Goal: Contribute content: Contribute content

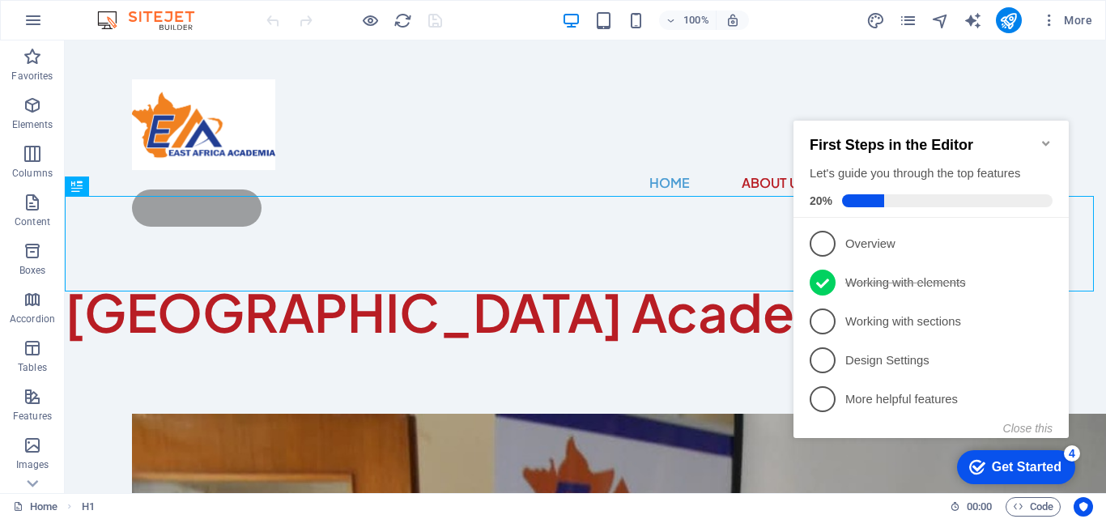
click at [1044, 141] on icon "Minimize checklist" at bounding box center [1045, 143] width 7 height 5
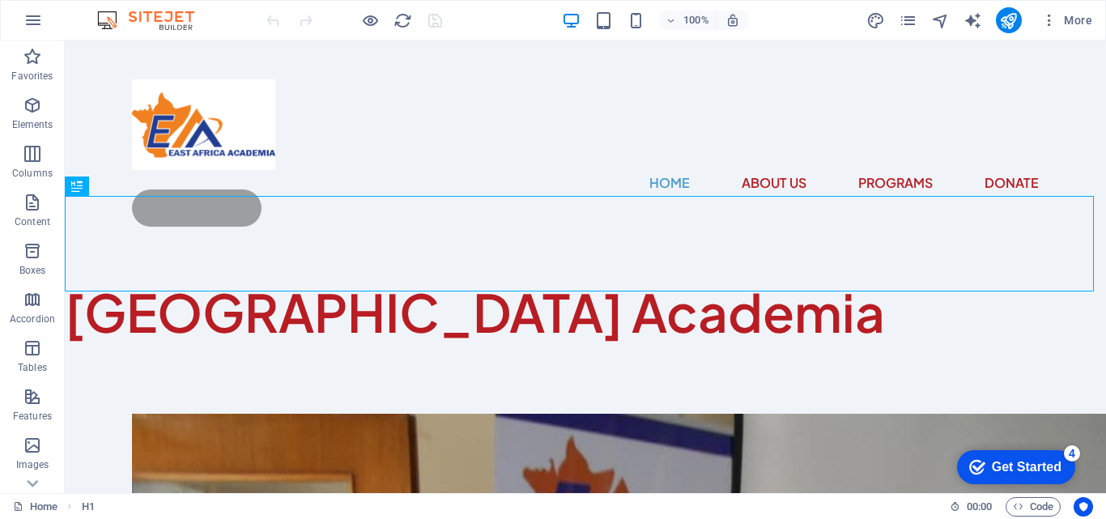
click at [1030, 468] on div "Get Started" at bounding box center [1027, 467] width 70 height 15
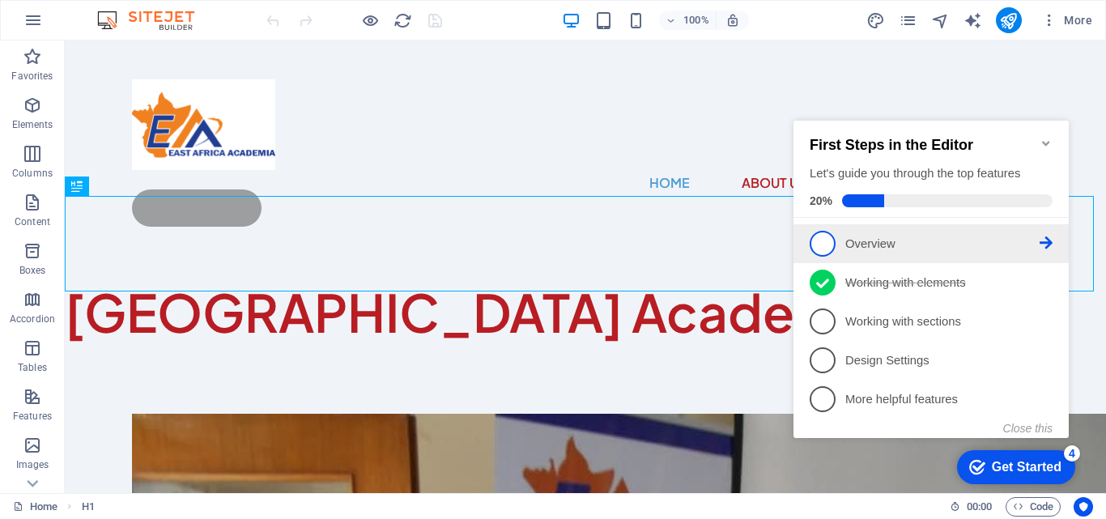
click at [824, 237] on span "1" at bounding box center [823, 244] width 26 height 26
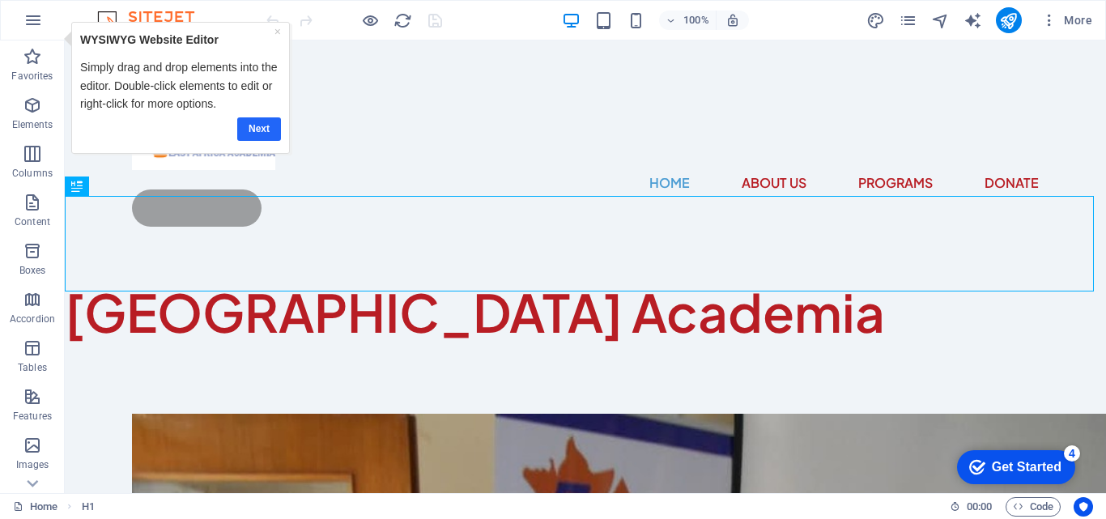
click at [253, 130] on link "Next" at bounding box center [258, 128] width 44 height 23
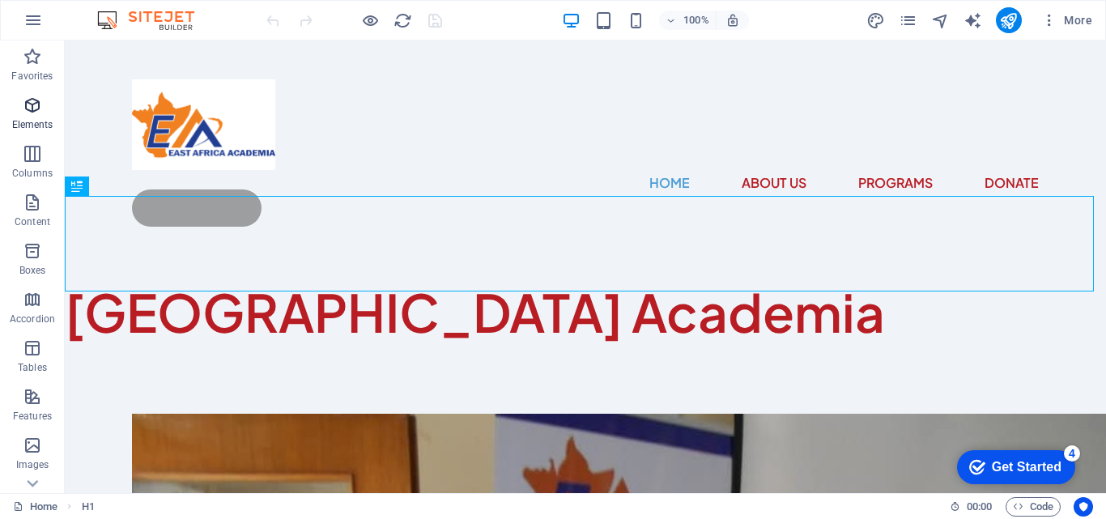
click at [43, 114] on span "Elements" at bounding box center [32, 115] width 65 height 39
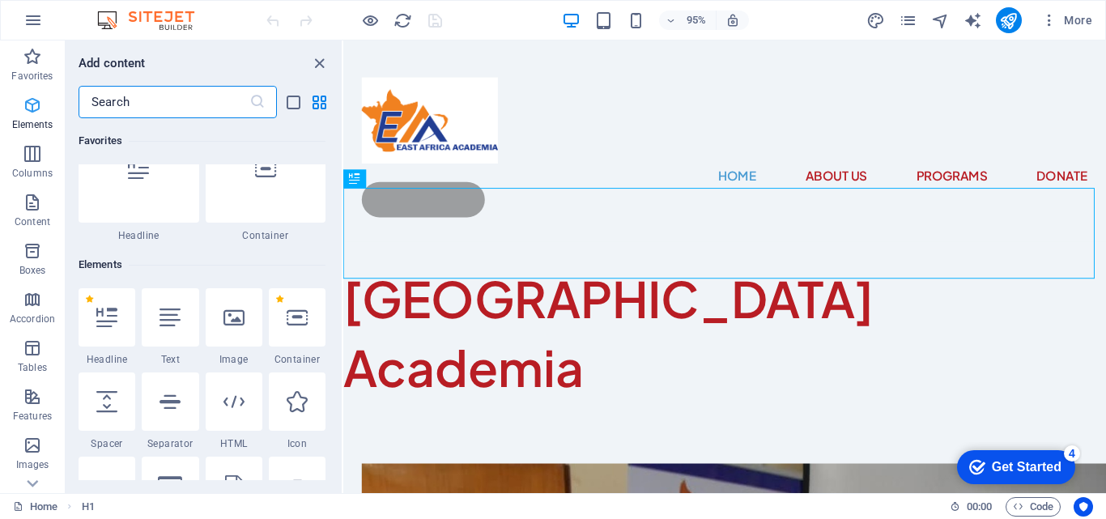
scroll to position [172, 0]
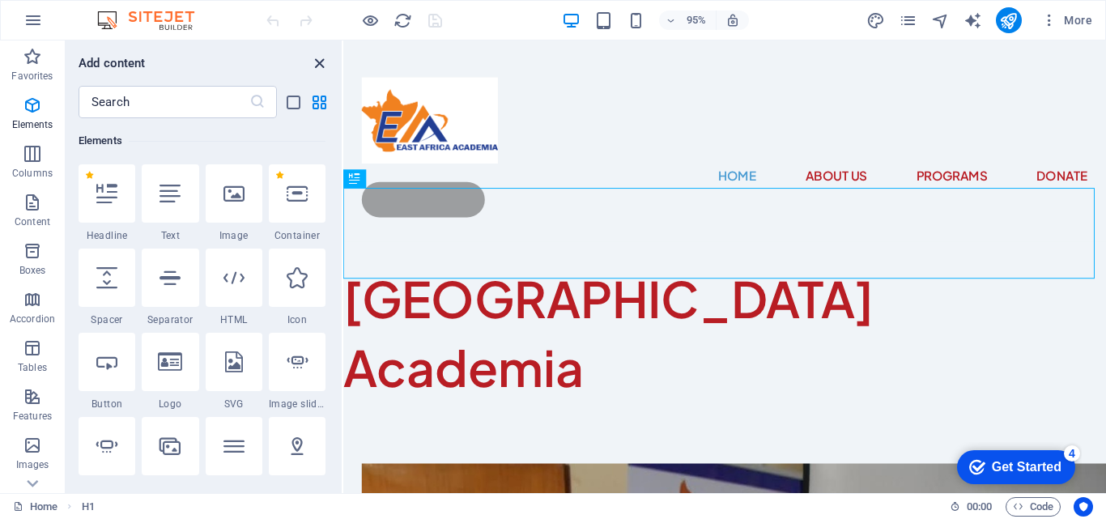
click at [321, 62] on icon "close panel" at bounding box center [319, 63] width 19 height 19
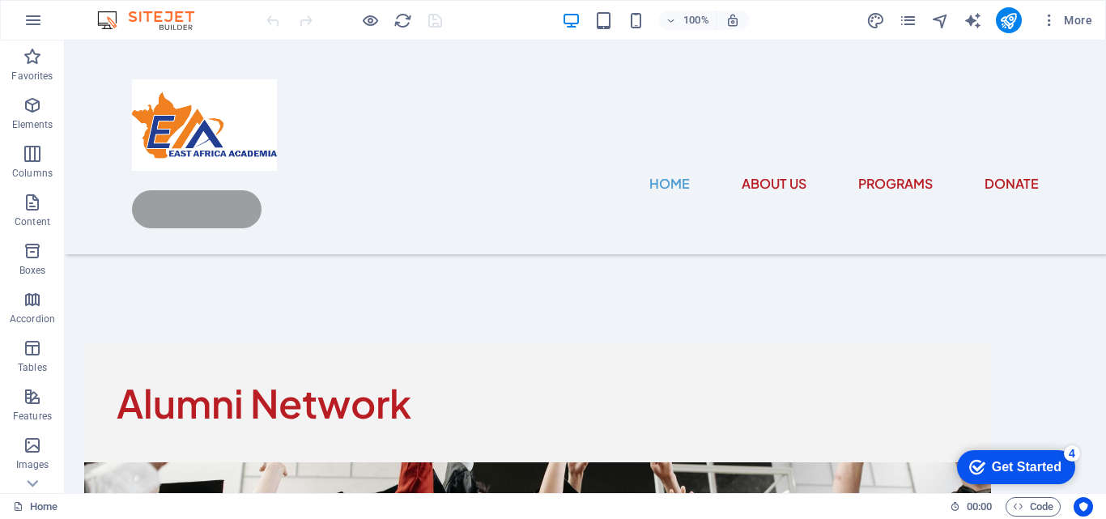
scroll to position [896, 0]
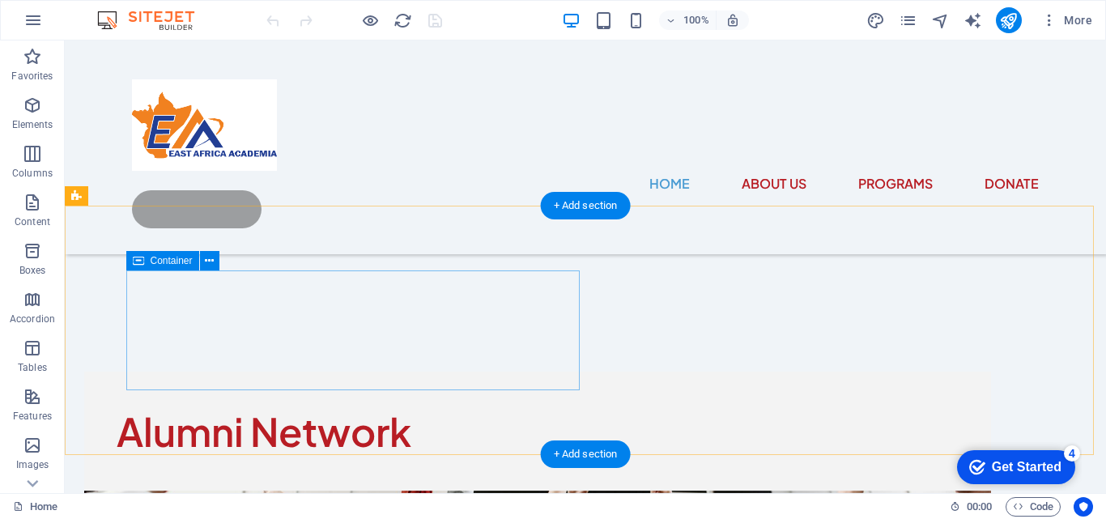
click at [399, 372] on div "Alumni Network" at bounding box center [537, 431] width 907 height 119
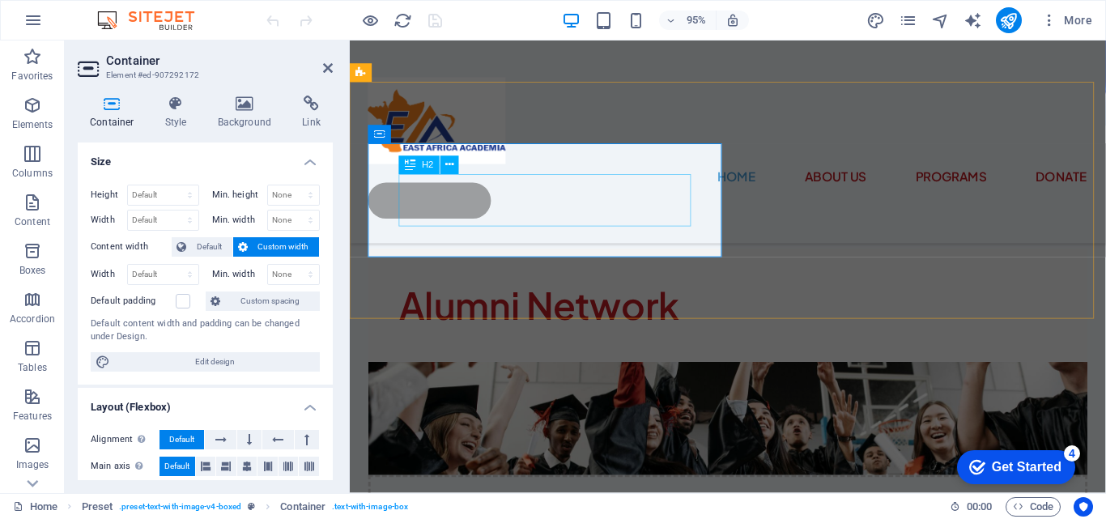
click at [449, 292] on div "Alumni Network" at bounding box center [748, 319] width 692 height 54
click at [449, 166] on icon at bounding box center [450, 165] width 8 height 16
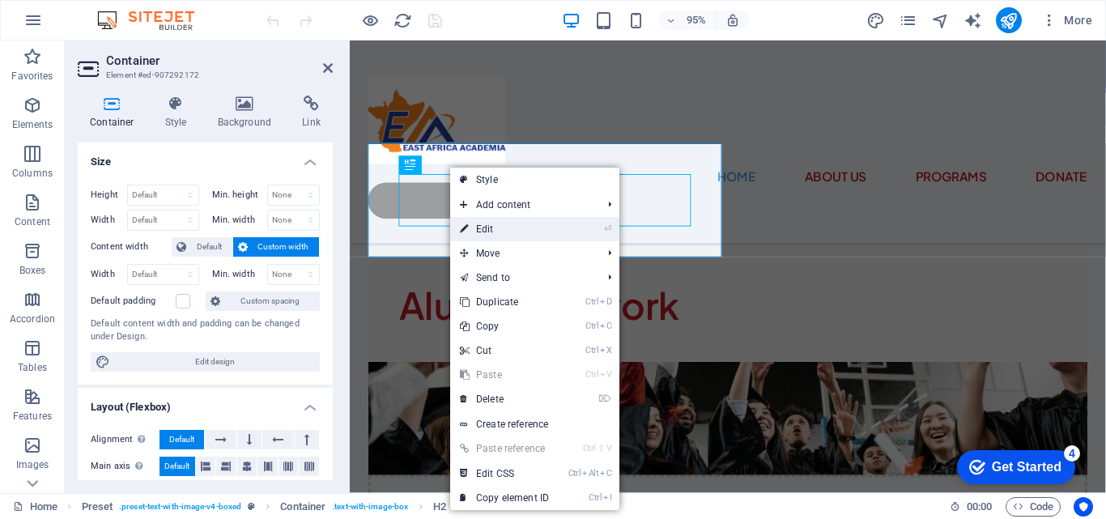
click at [486, 228] on link "⏎ Edit" at bounding box center [504, 229] width 108 height 24
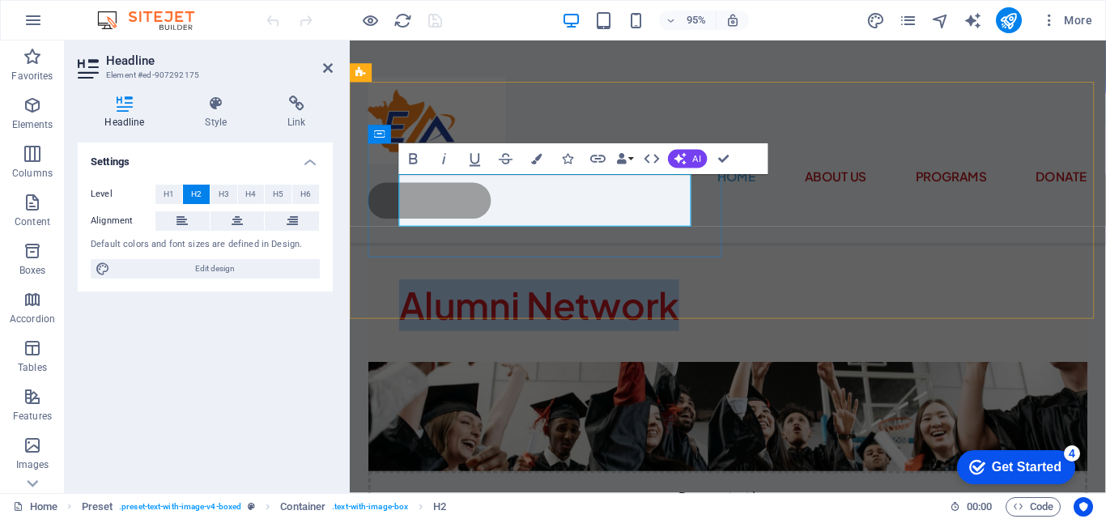
click at [705, 292] on h2 "Alumni Network" at bounding box center [748, 319] width 692 height 54
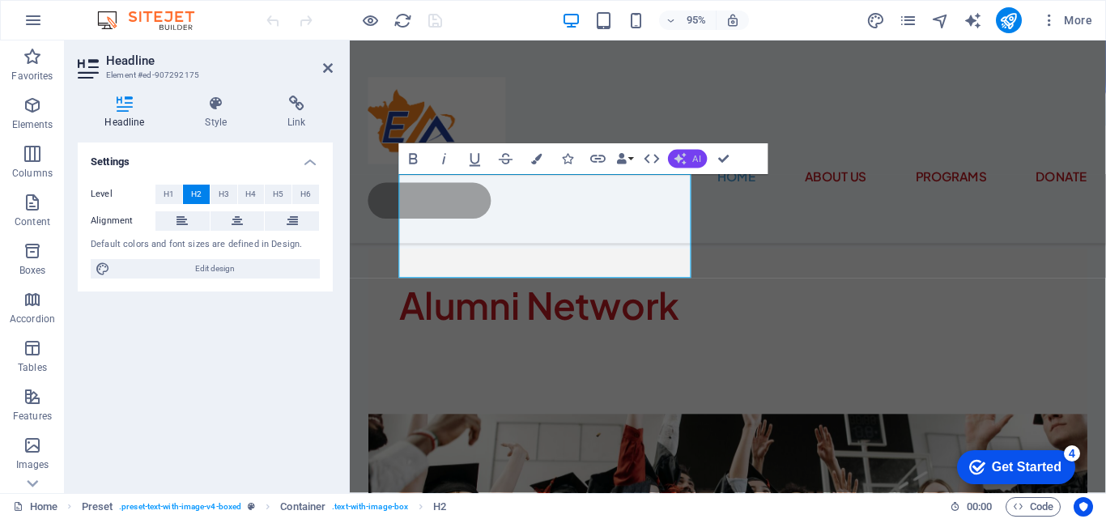
click at [696, 159] on span "AI" at bounding box center [697, 159] width 8 height 9
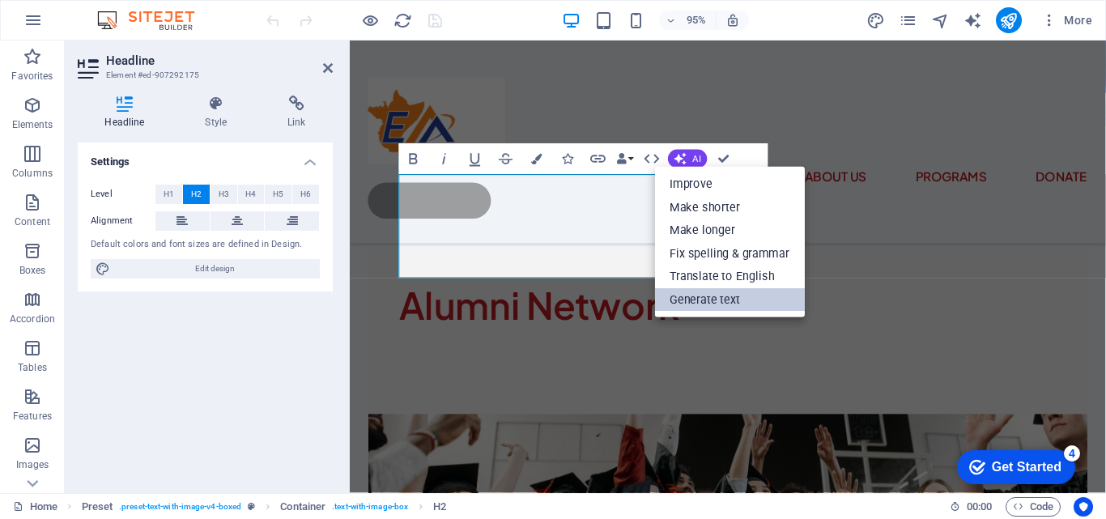
click at [700, 300] on link "Generate text" at bounding box center [730, 299] width 150 height 23
select select "English"
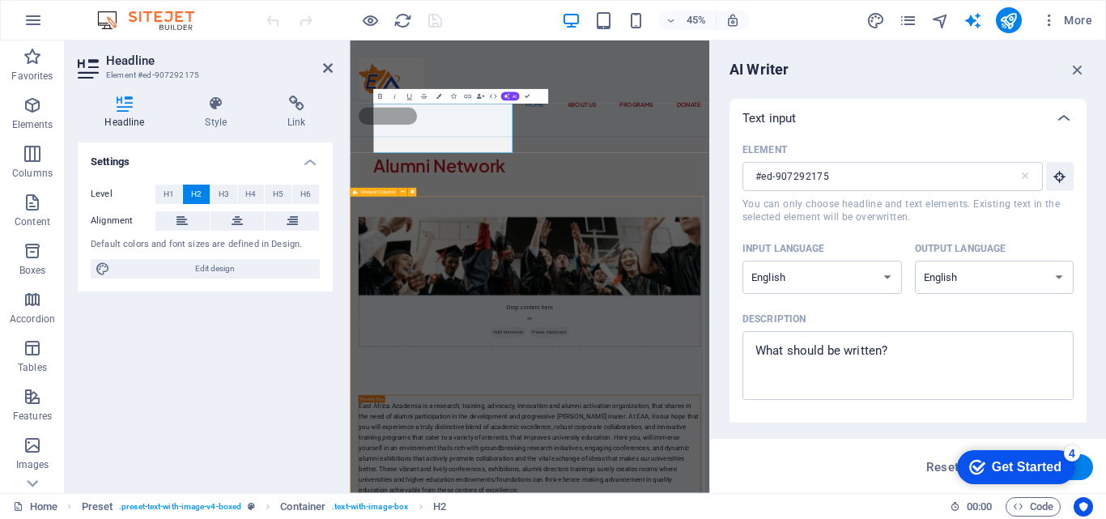
scroll to position [0, 0]
type textarea "x"
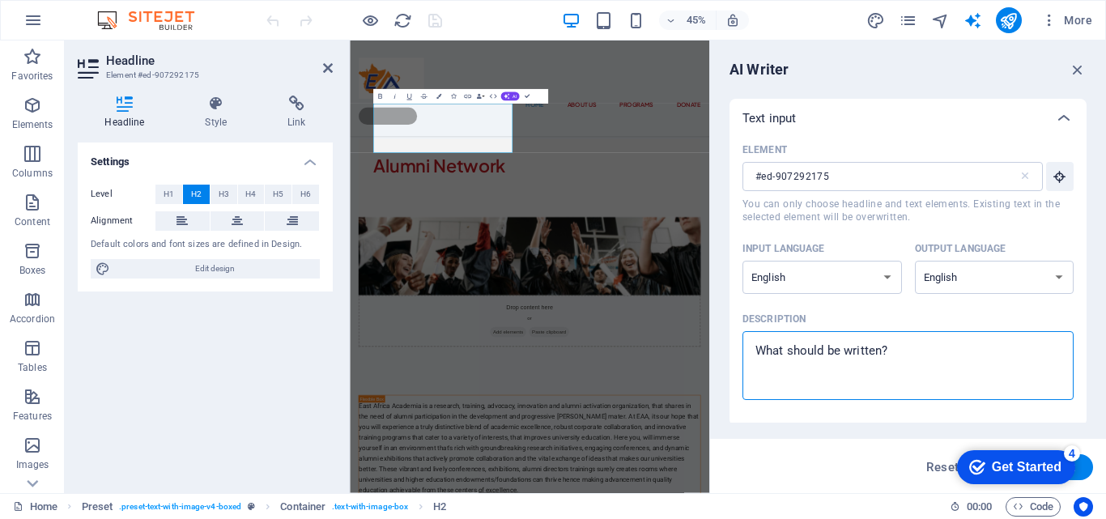
click at [937, 368] on textarea "Description x ​" at bounding box center [908, 365] width 315 height 53
type textarea "w"
type textarea "x"
type textarea "wr"
type textarea "x"
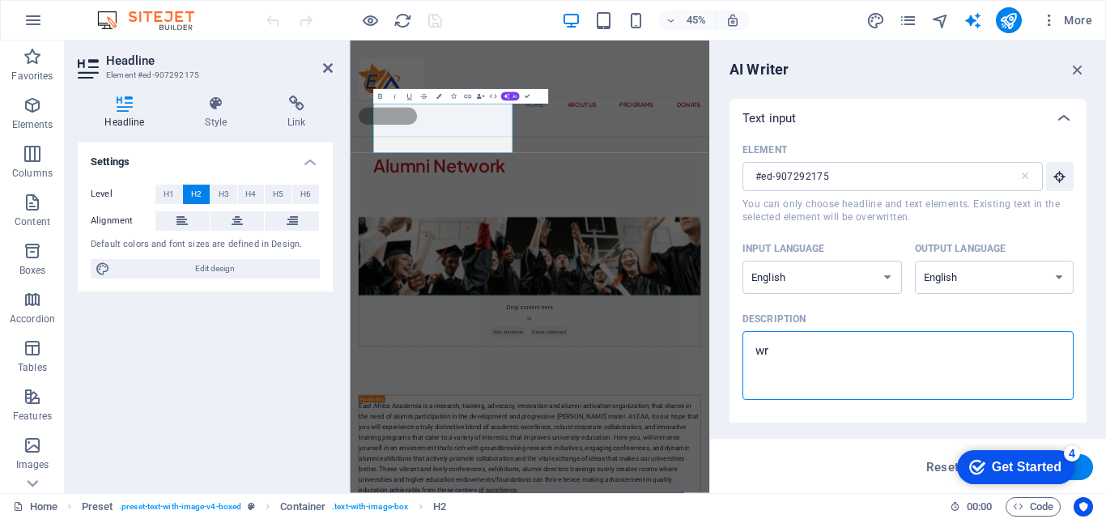
type textarea "wri"
type textarea "x"
type textarea "writ"
type textarea "x"
type textarea "write"
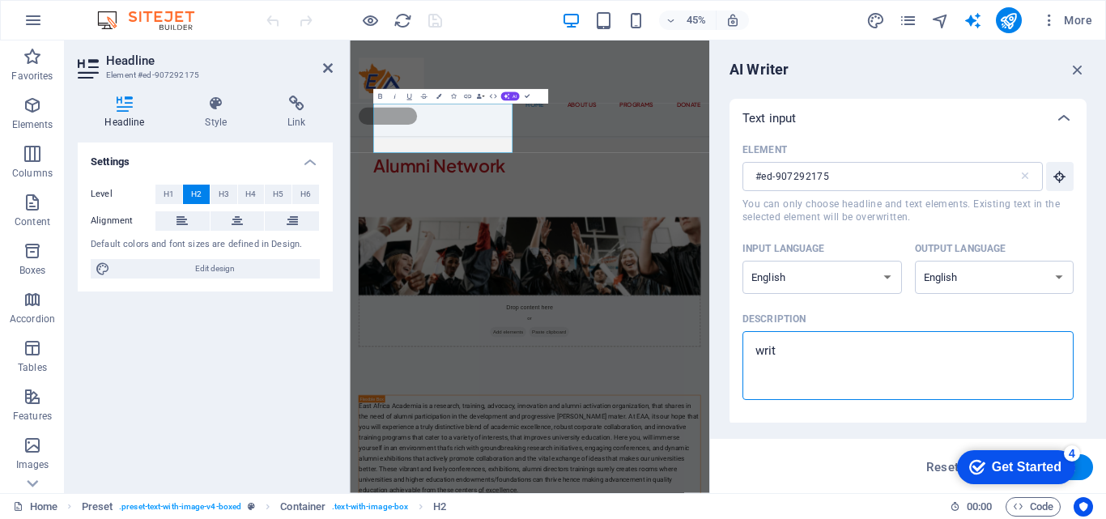
type textarea "x"
type textarea "write"
type textarea "x"
type textarea "write a"
type textarea "x"
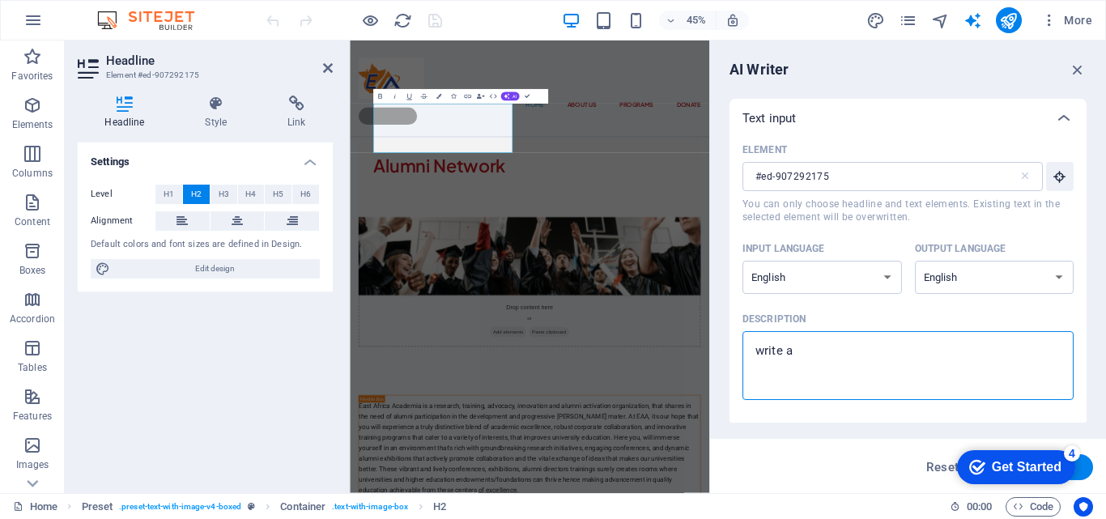
type textarea "write ab"
type textarea "x"
type textarea "write abo"
type textarea "x"
type textarea "write abou"
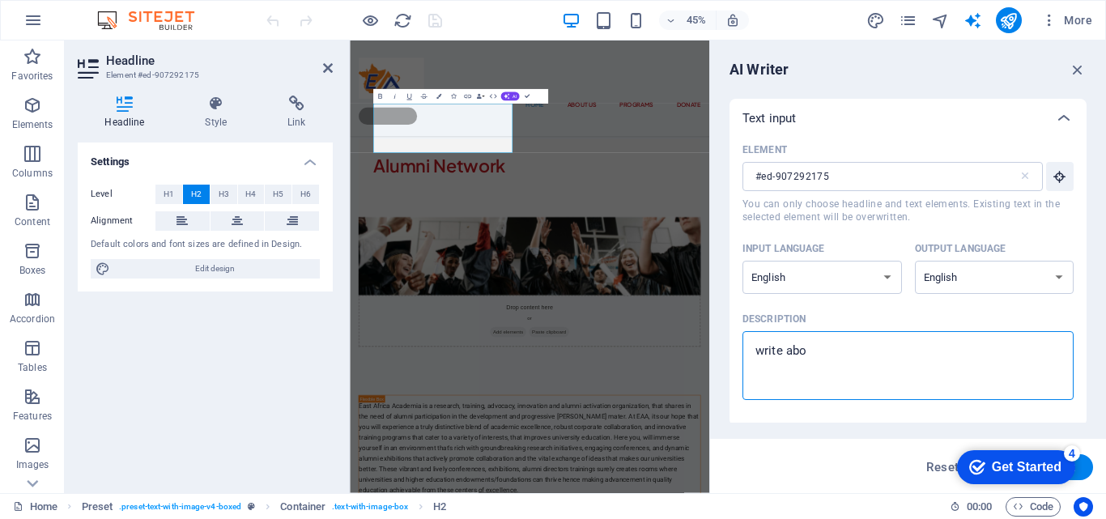
type textarea "x"
type textarea "write about"
type textarea "x"
type textarea "write about"
type textarea "x"
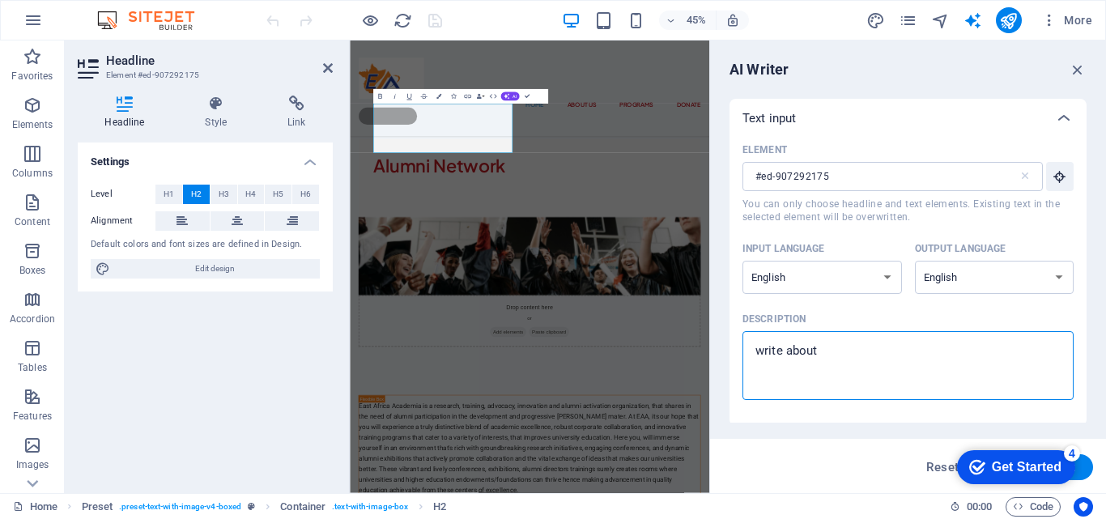
type textarea "write about A"
type textarea "x"
type textarea "write about [PERSON_NAME]"
type textarea "x"
type textarea "write about Alu"
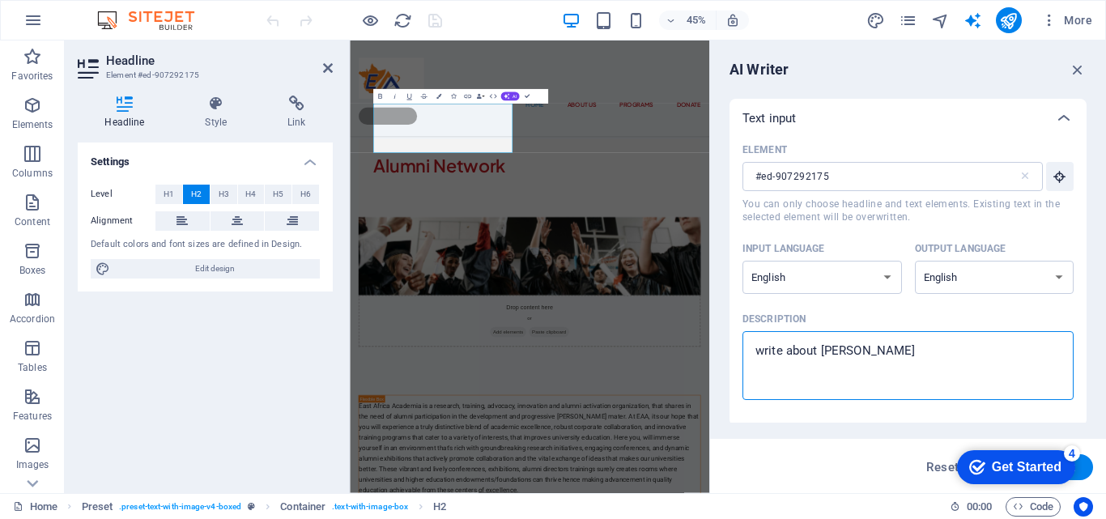
type textarea "x"
type textarea "write about Alum"
type textarea "x"
type textarea "write about Alumn"
type textarea "x"
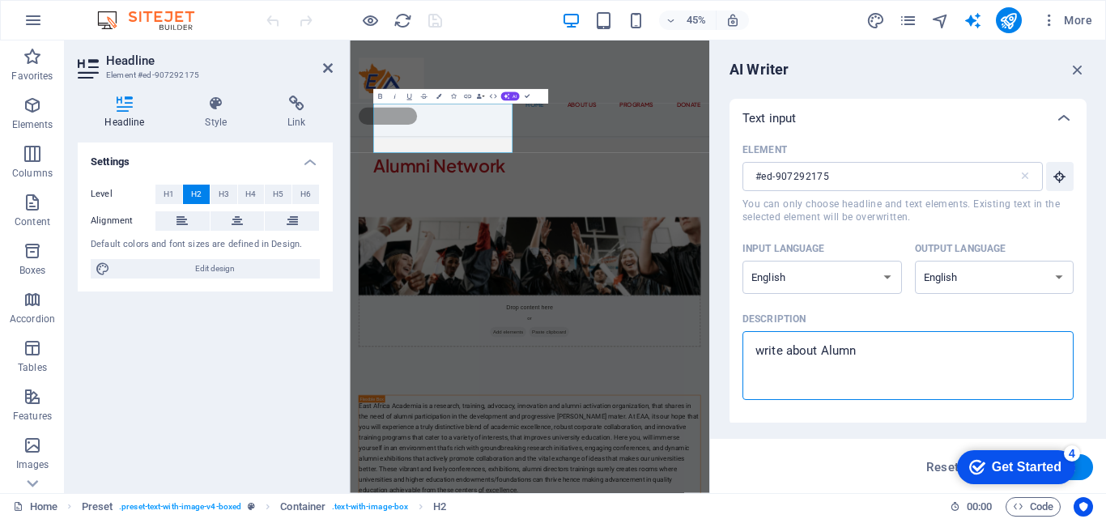
type textarea "write about Alumni"
type textarea "x"
type textarea "write about Alumni"
type textarea "x"
type textarea "write about Alumni n"
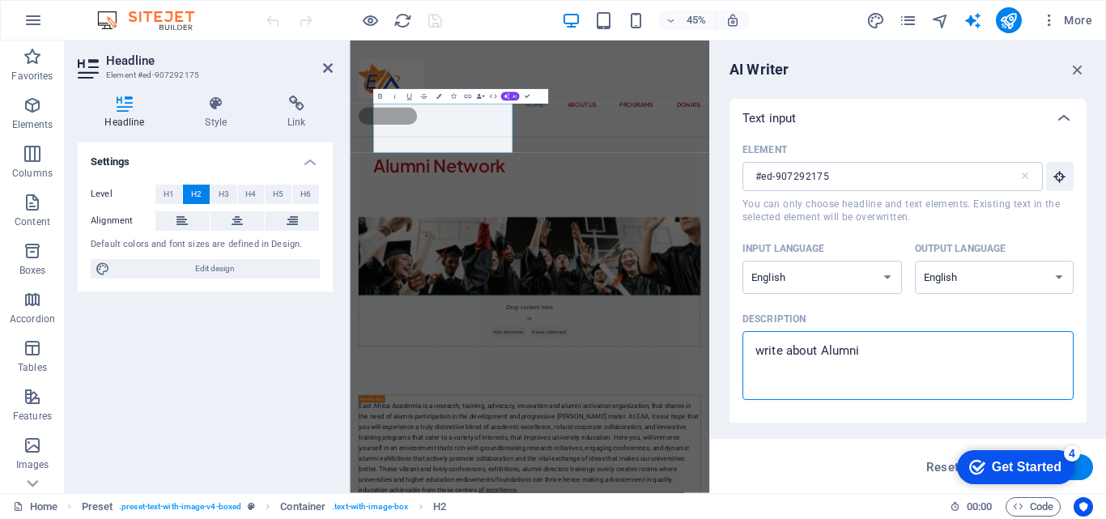
type textarea "x"
type textarea "write about Alumni ne"
type textarea "x"
type textarea "write about Alumni net"
type textarea "x"
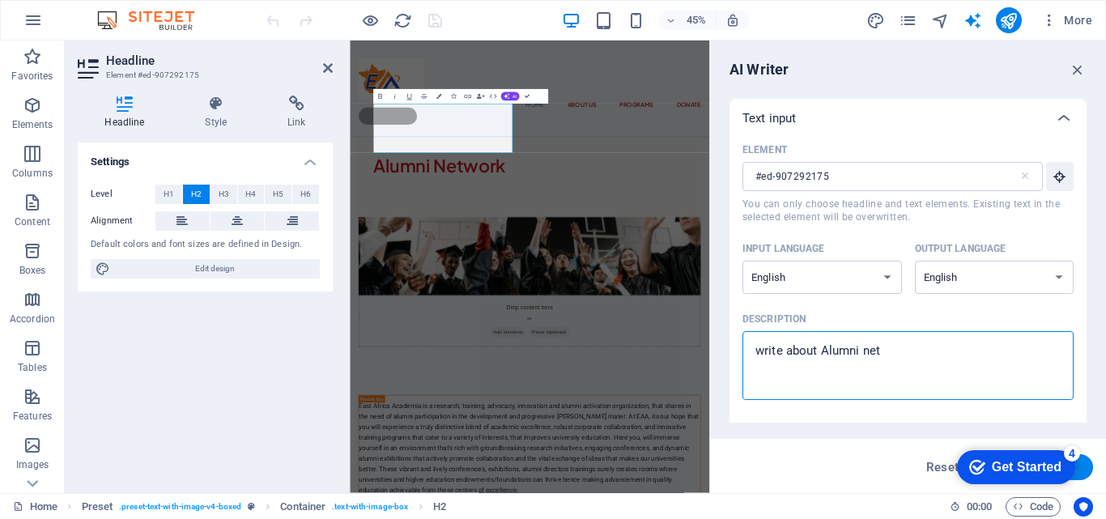
type textarea "write about Alumni netw"
type textarea "x"
type textarea "write about Alumni netwo"
type textarea "x"
type textarea "write about Alumni networ"
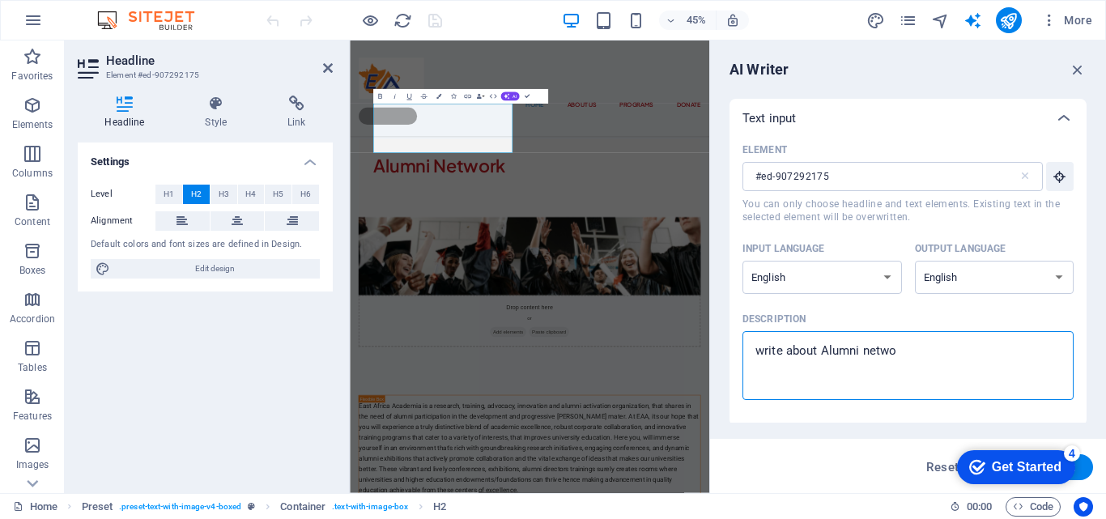
type textarea "x"
type textarea "write about Alumni networ"
type textarea "x"
type textarea "write about Alumni networ d"
type textarea "x"
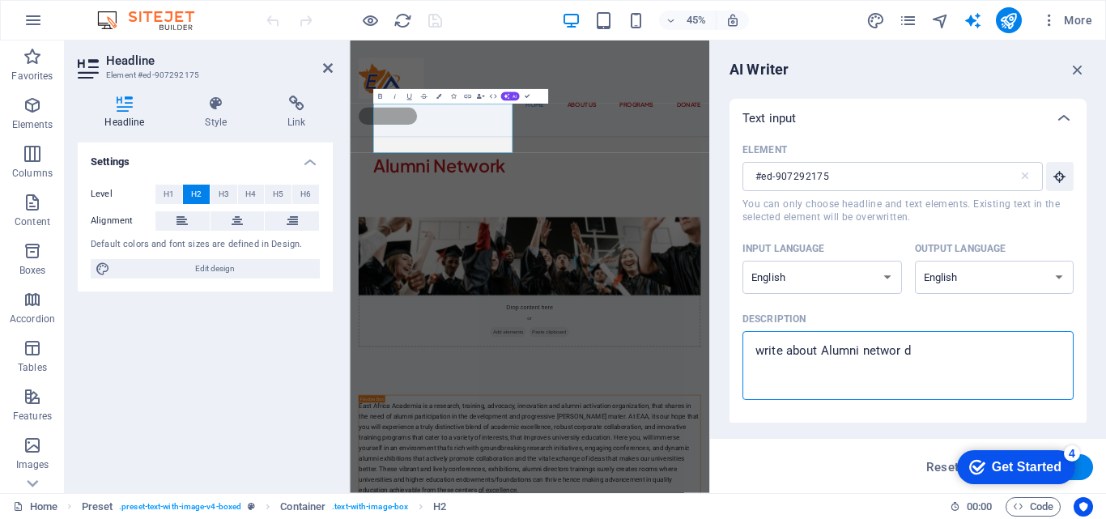
type textarea "write about Alumni networ de"
type textarea "x"
type textarea "write about Alumni networ des"
type textarea "x"
type textarea "write about Alumni networ desc"
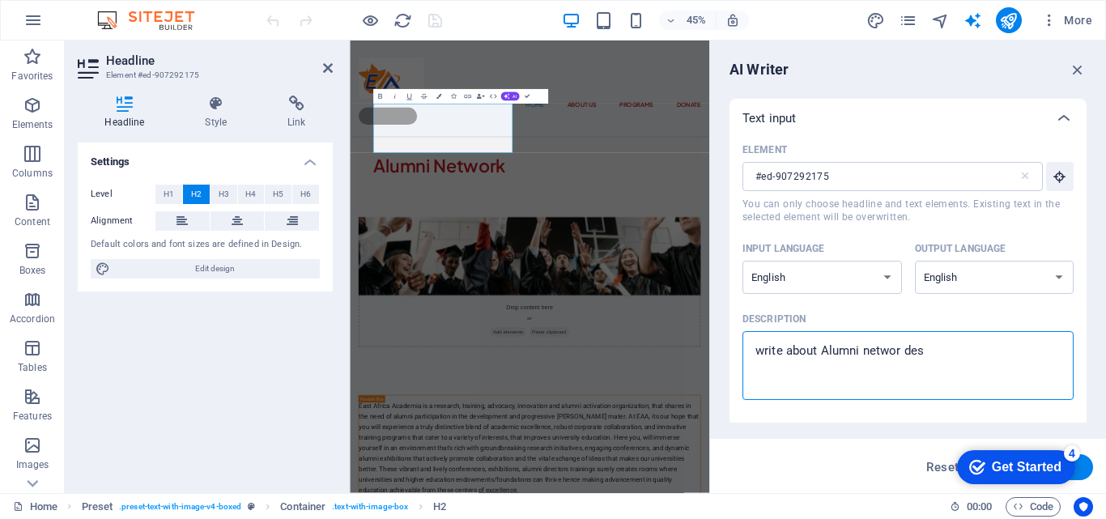
type textarea "x"
type textarea "write about Alumni networ descr"
type textarea "x"
type textarea "write about Alumni networ descri"
type textarea "x"
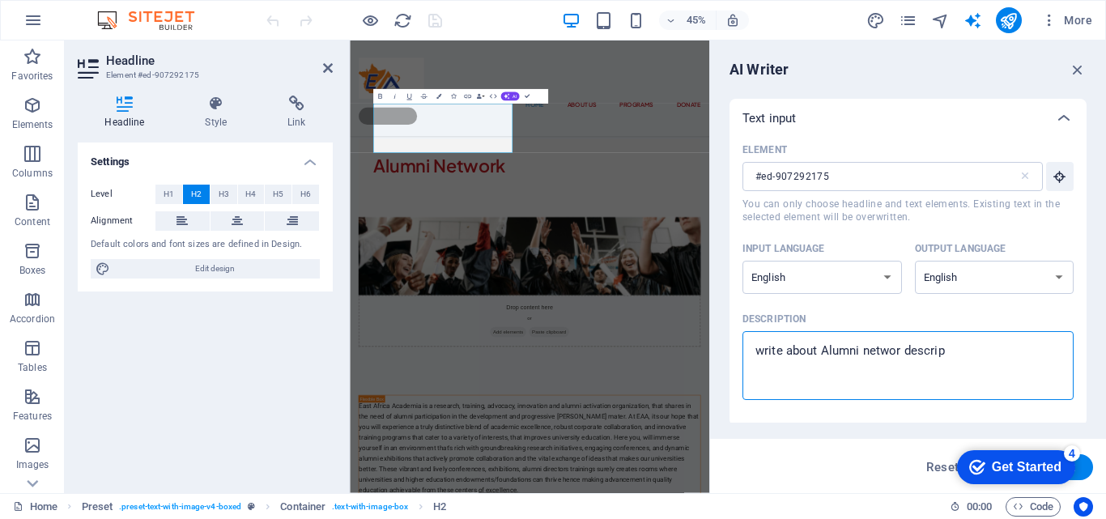
type textarea "write about Alumni networ descripo"
type textarea "x"
type textarea "write about Alumni networ descripot"
type textarea "x"
type textarea "write about Alumni networ descripoti"
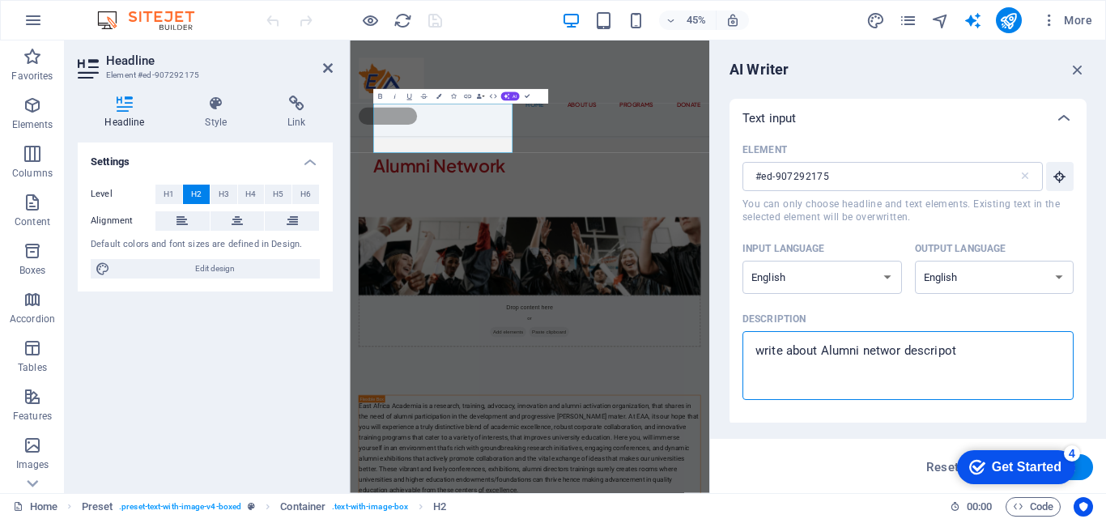
type textarea "x"
type textarea "write about Alumni networ descripotio"
type textarea "x"
type textarea "write about Alumni networ descripotion"
type textarea "x"
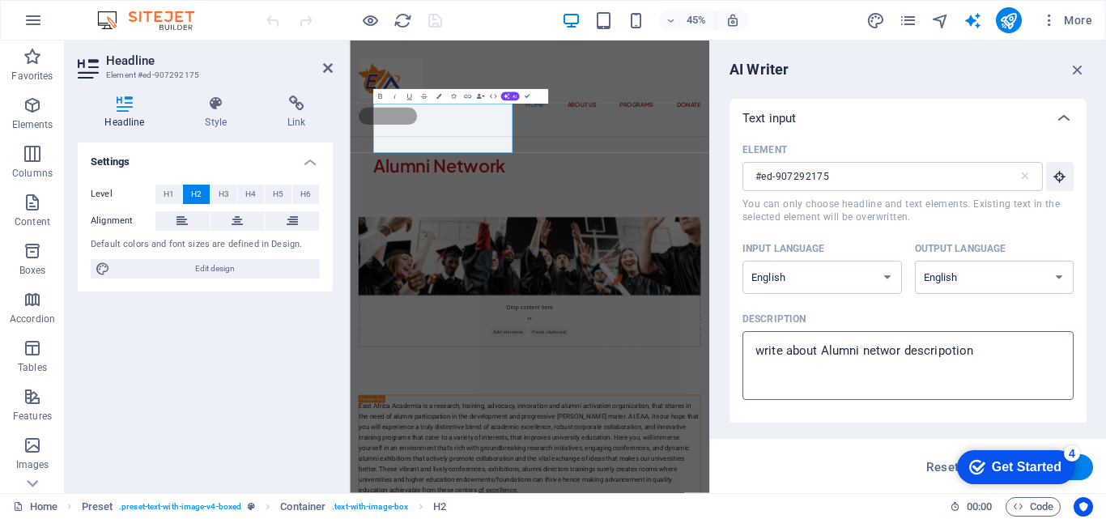
click at [901, 350] on textarea "write about Alumni networ descripotion" at bounding box center [908, 365] width 315 height 53
type textarea "write about Alumni network descripotion"
type textarea "x"
click at [943, 345] on textarea "write about Alumni network descripotion" at bounding box center [908, 365] width 315 height 53
type textarea "write about Alumni network description"
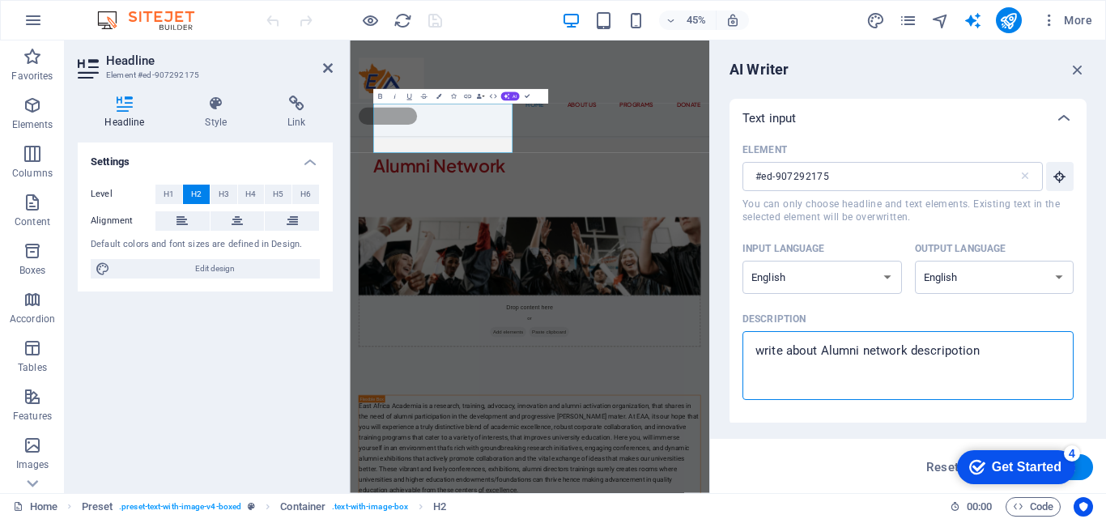
type textarea "x"
type textarea "write about Alumni network description"
type textarea "x"
type textarea "write about Alumni network description"
type textarea "x"
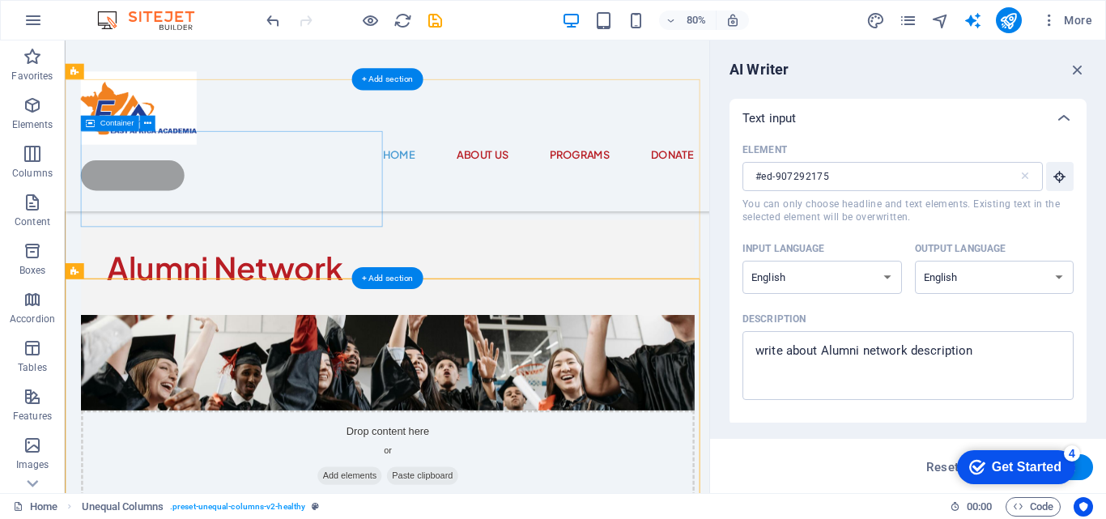
click at [351, 265] on div "Alumni Network" at bounding box center [467, 324] width 767 height 119
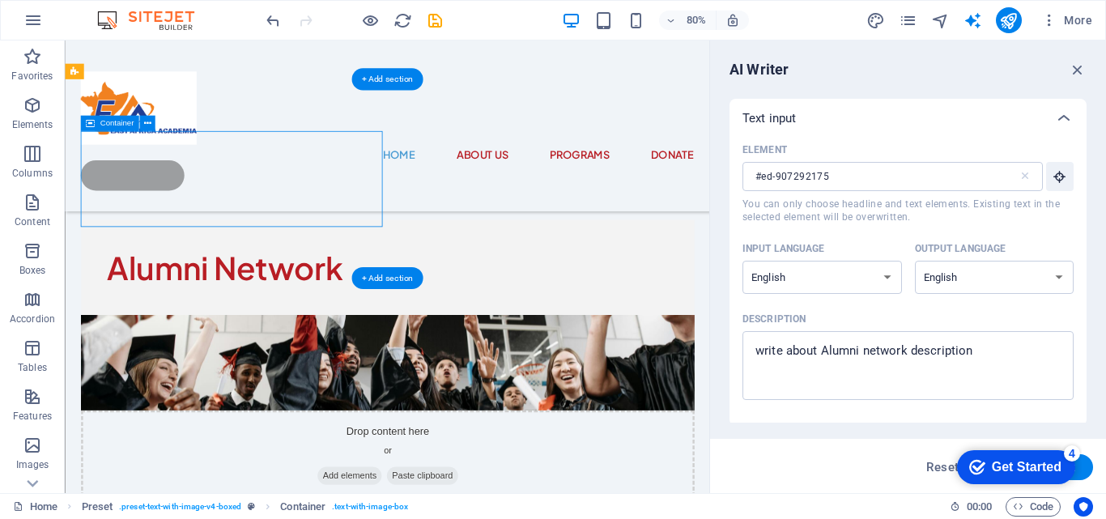
click at [351, 265] on div "Alumni Network" at bounding box center [467, 324] width 767 height 119
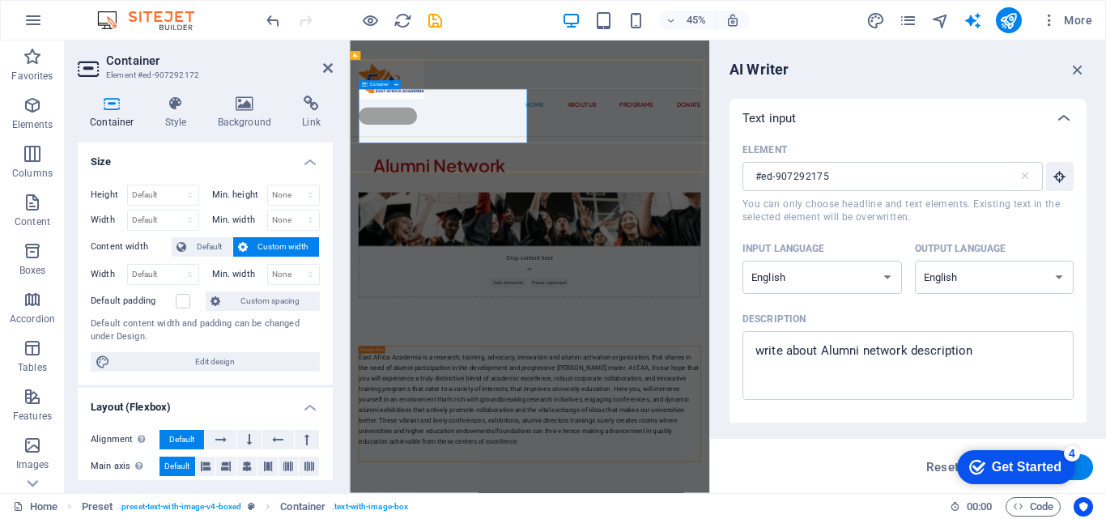
click at [472, 260] on div "Alumni Network" at bounding box center [749, 319] width 760 height 119
click at [522, 292] on div "Alumni Network" at bounding box center [750, 319] width 696 height 54
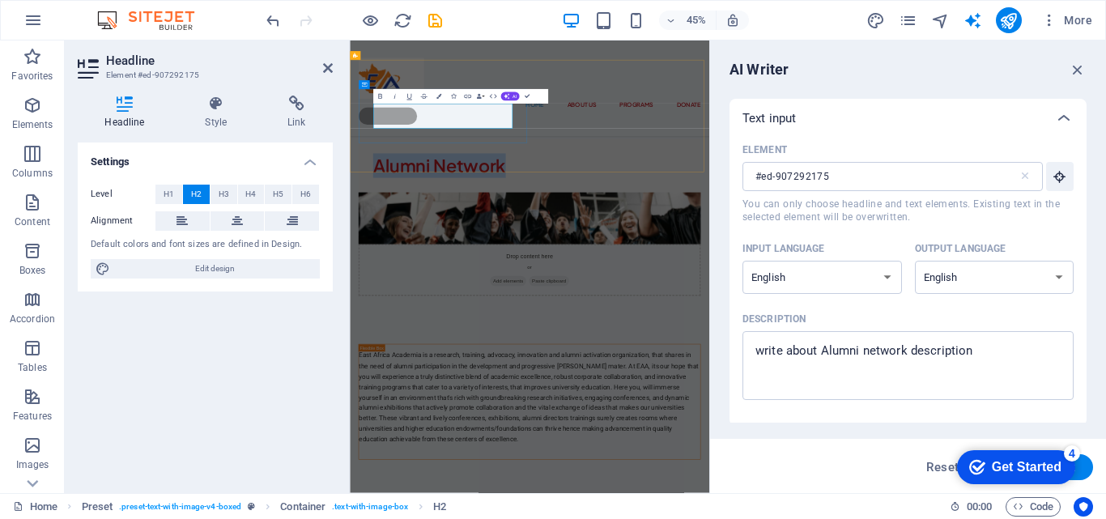
click at [696, 292] on h2 "Alumni Network" at bounding box center [750, 319] width 696 height 54
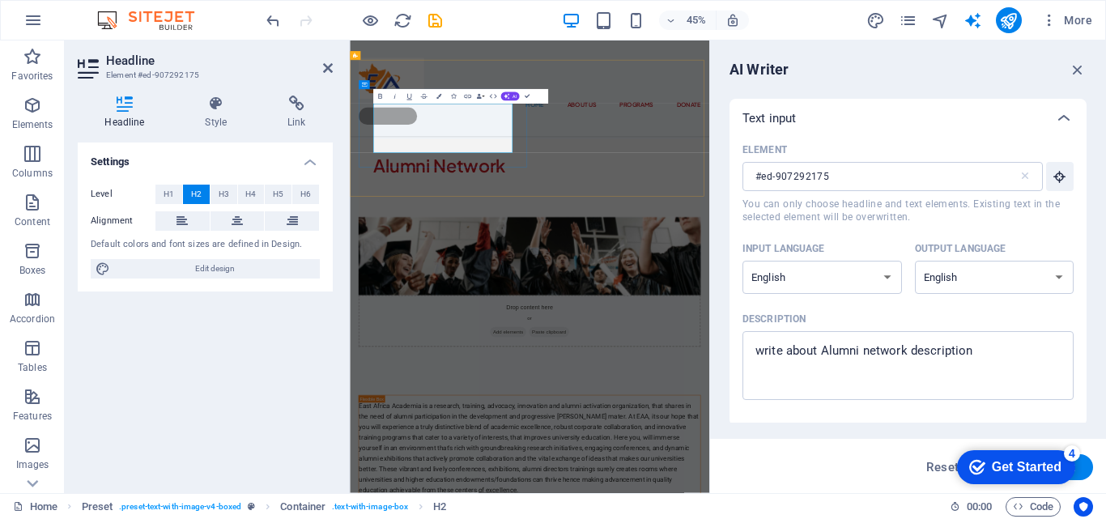
click at [628, 292] on h2 "Alumni Network ‌" at bounding box center [750, 346] width 696 height 108
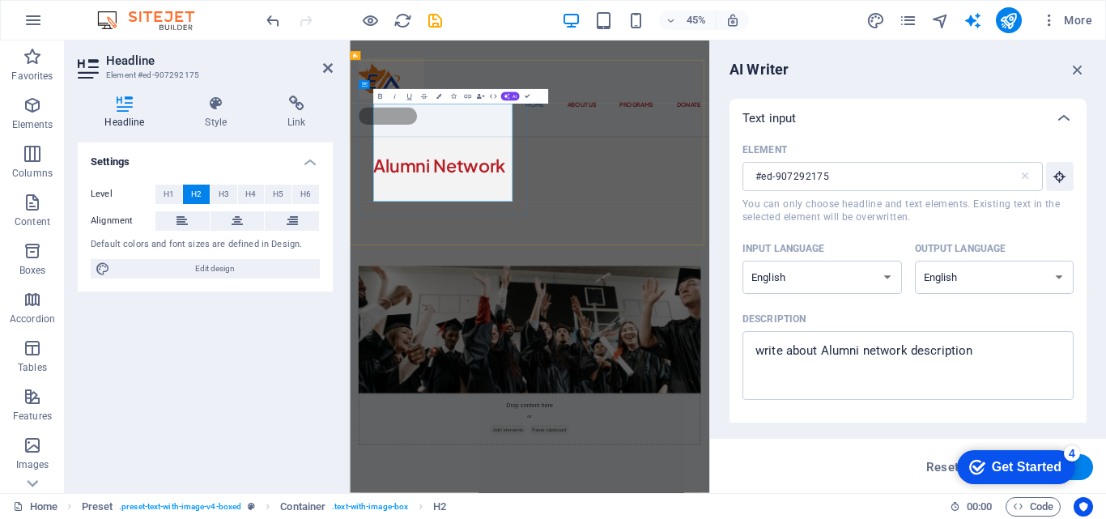
click at [606, 303] on h2 "Alumni Network ‌ ‌ ‌" at bounding box center [750, 401] width 696 height 218
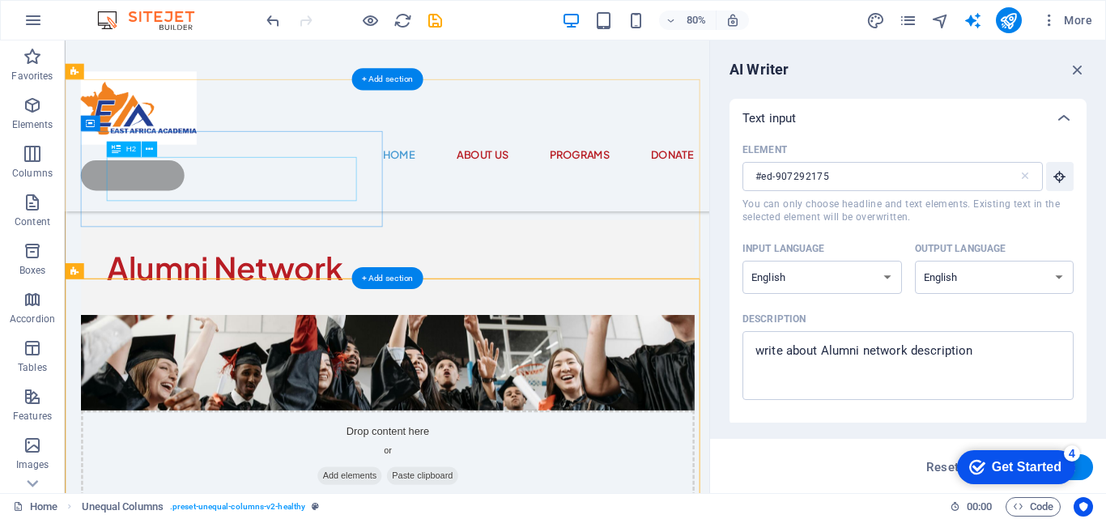
click at [409, 297] on div "Alumni Network" at bounding box center [468, 324] width 702 height 54
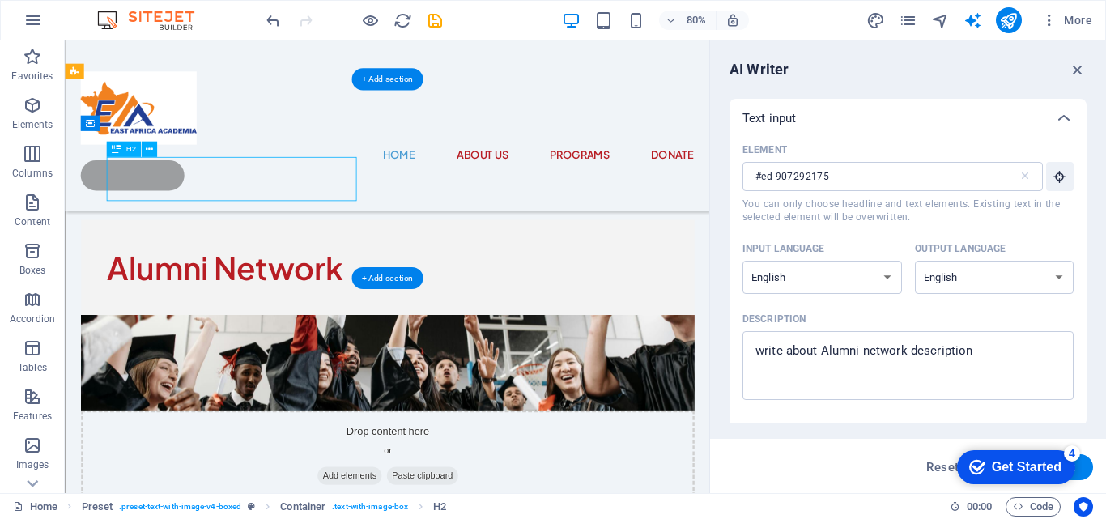
click at [409, 297] on div "Alumni Network" at bounding box center [468, 324] width 702 height 54
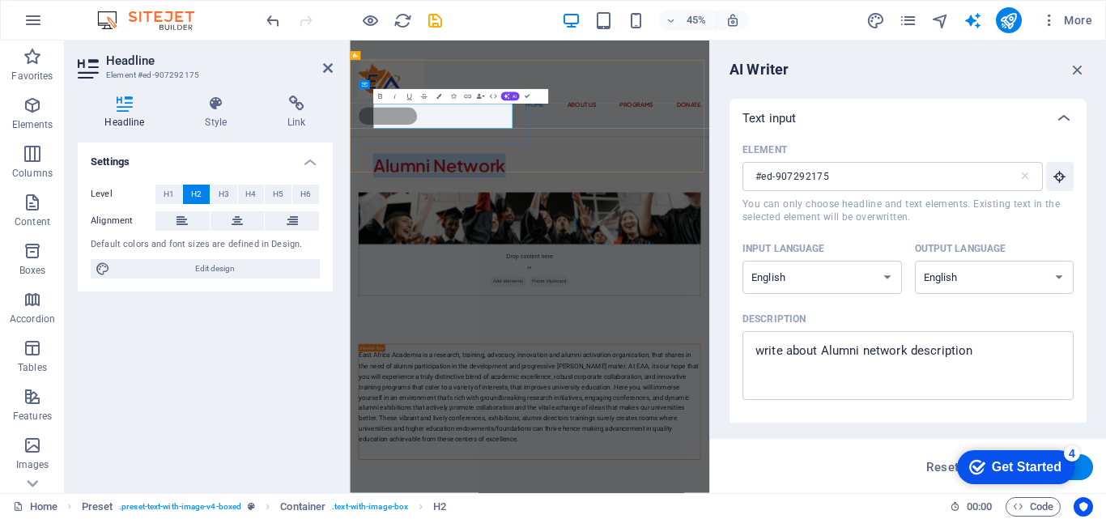
click at [702, 292] on h2 "Alumni Network" at bounding box center [750, 319] width 696 height 54
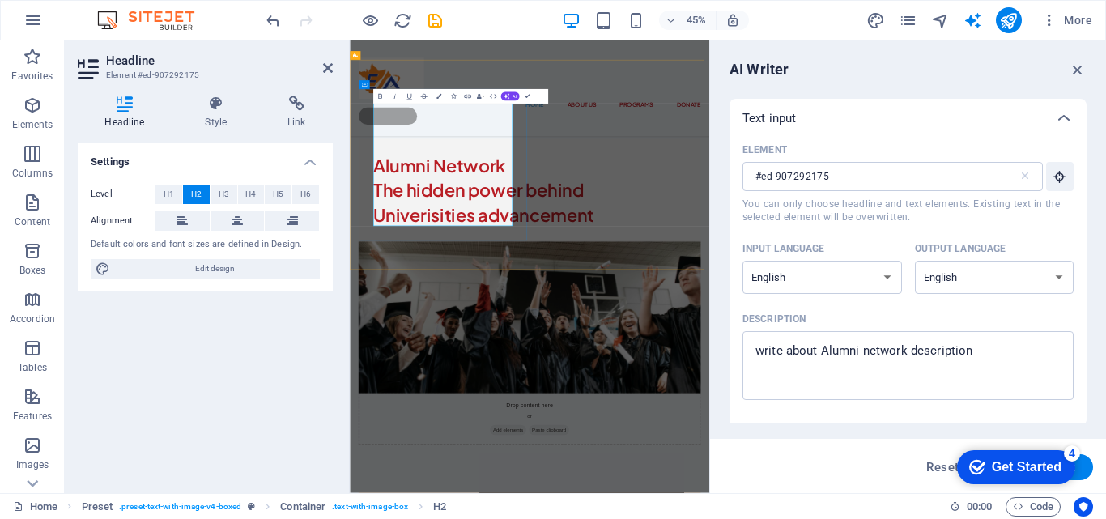
click at [534, 375] on h2 "Alumni Network ‌The hidden power behind Univerisities advancement" at bounding box center [750, 374] width 696 height 164
click at [675, 375] on h2 "Alumni Network ‌The hidden power behind Universities advancement" at bounding box center [750, 374] width 696 height 164
click at [411, 292] on h2 "Alumni Network ‌The hidden power behind Universities advancement" at bounding box center [750, 374] width 696 height 164
click at [696, 292] on h2 "Alumni Network ‌The hidden power behind Universities advancement" at bounding box center [750, 374] width 696 height 164
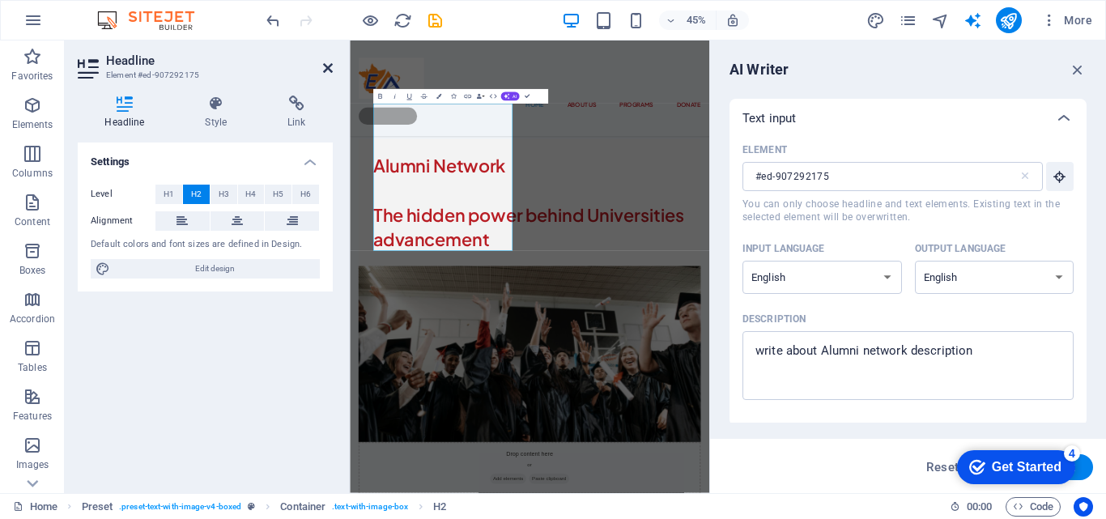
click at [327, 70] on icon at bounding box center [328, 68] width 10 height 13
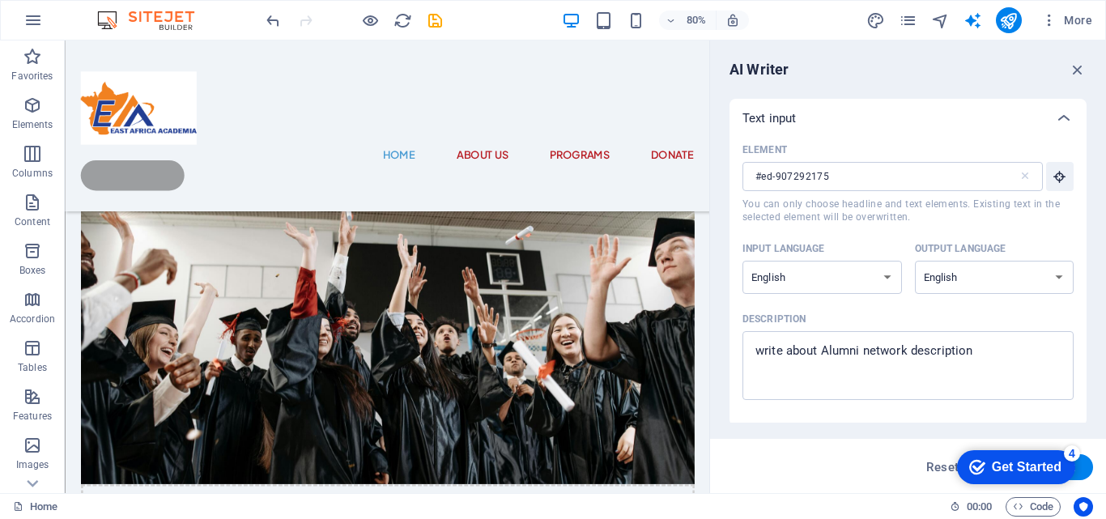
scroll to position [1253, 0]
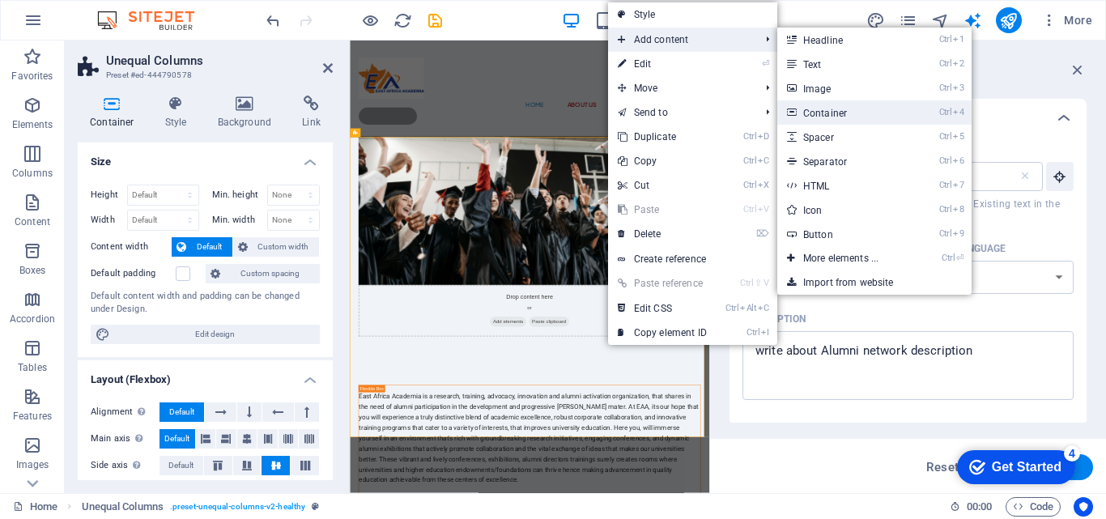
click at [859, 114] on link "Ctrl 4 Container" at bounding box center [844, 112] width 134 height 24
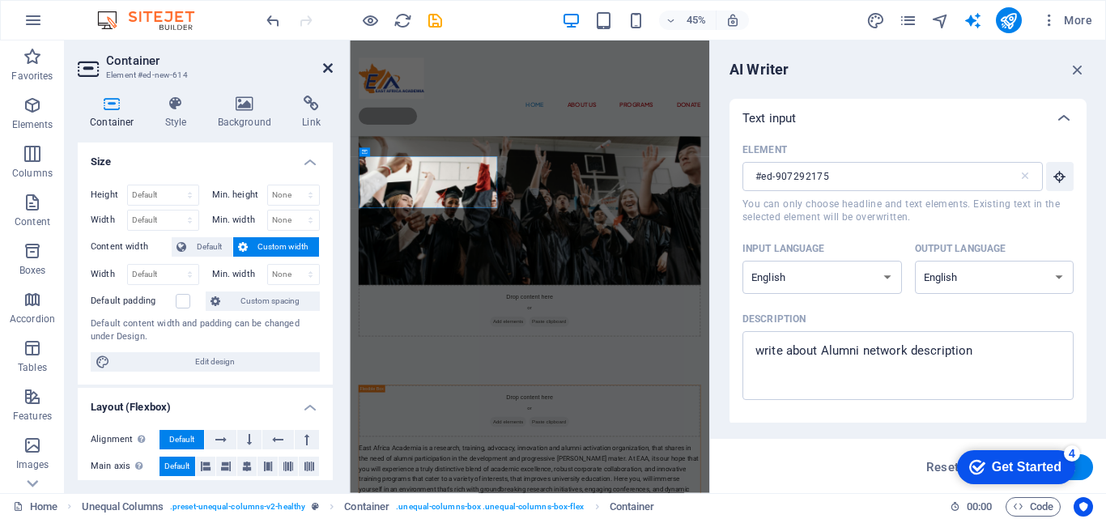
click at [330, 72] on icon at bounding box center [328, 68] width 10 height 13
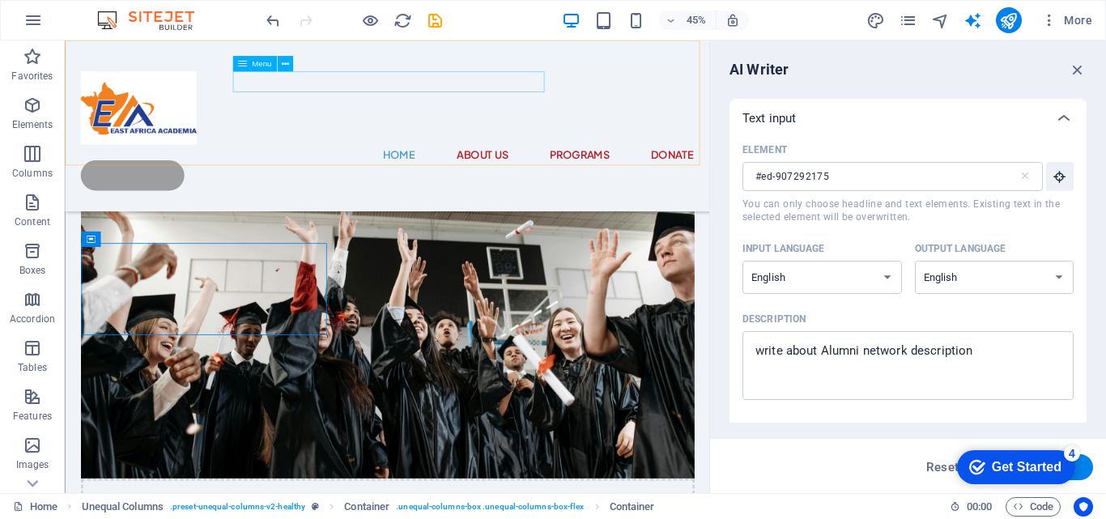
scroll to position [1253, 0]
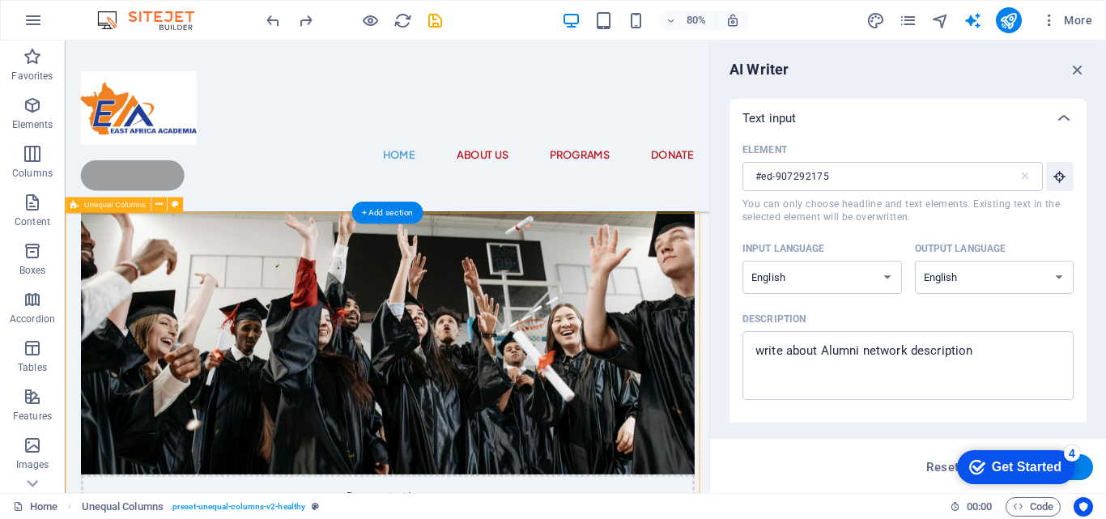
click at [394, 215] on div "+ Add section" at bounding box center [387, 213] width 72 height 22
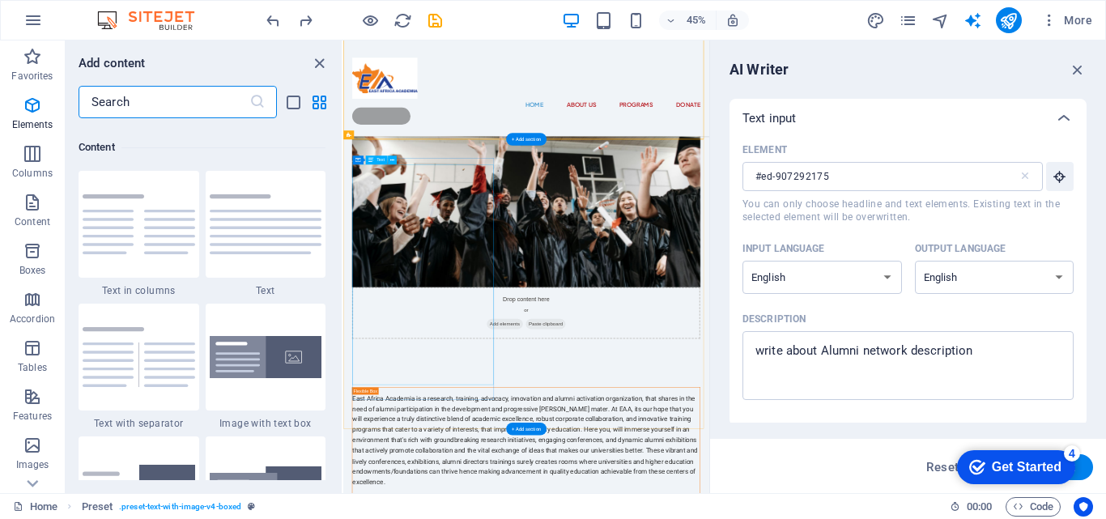
scroll to position [2833, 0]
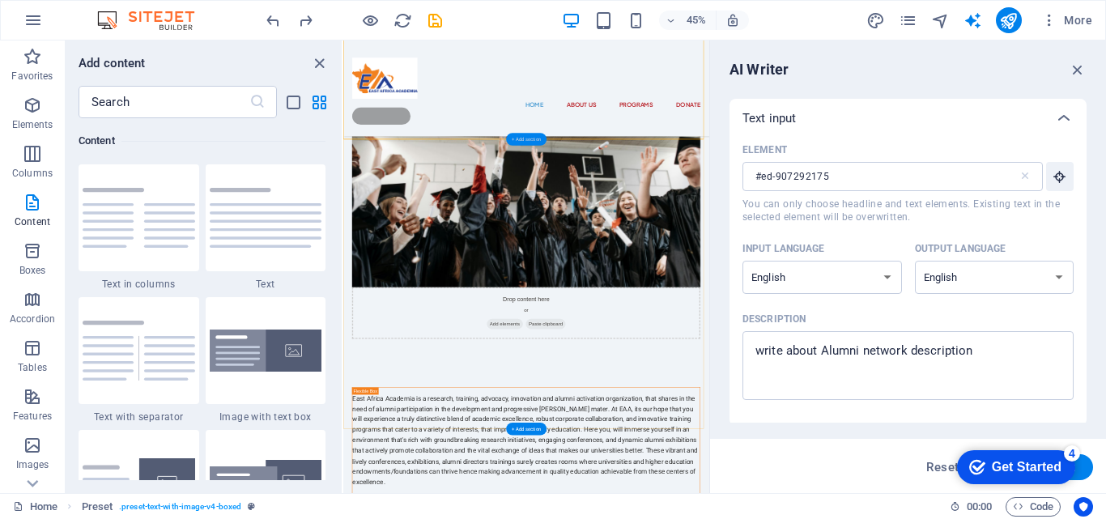
click at [536, 143] on div "+ Add section" at bounding box center [526, 140] width 40 height 12
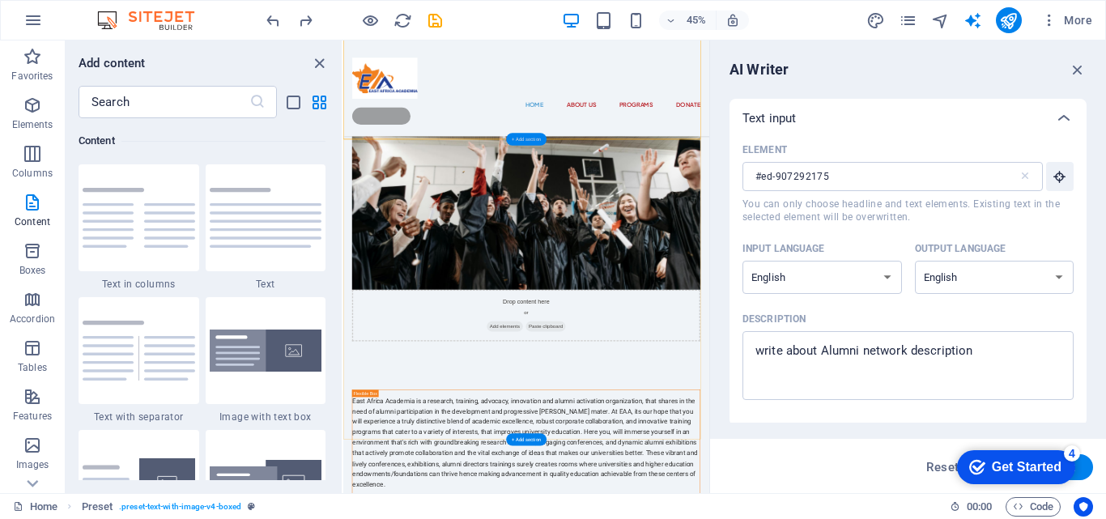
scroll to position [1253, 0]
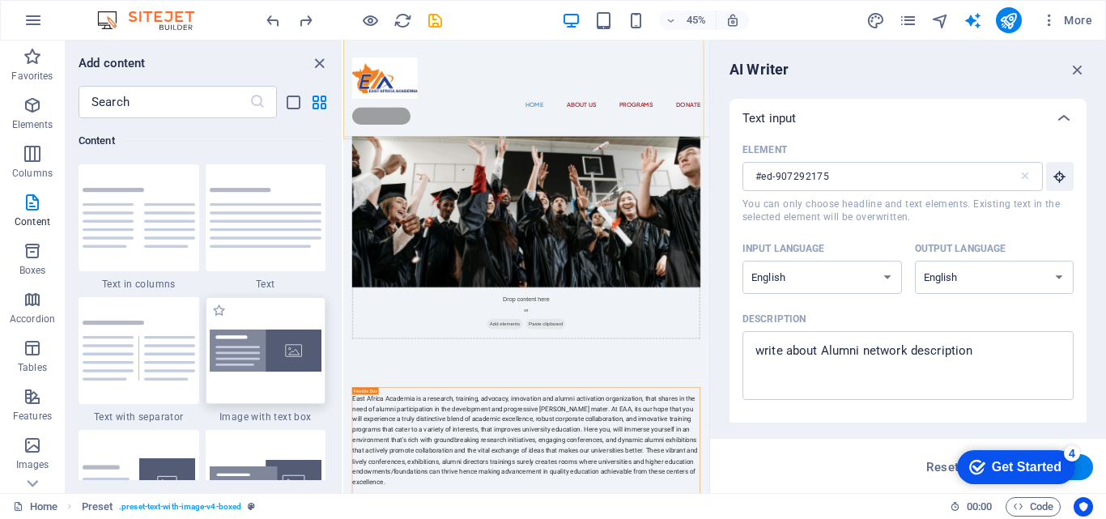
click at [279, 352] on img at bounding box center [266, 351] width 113 height 43
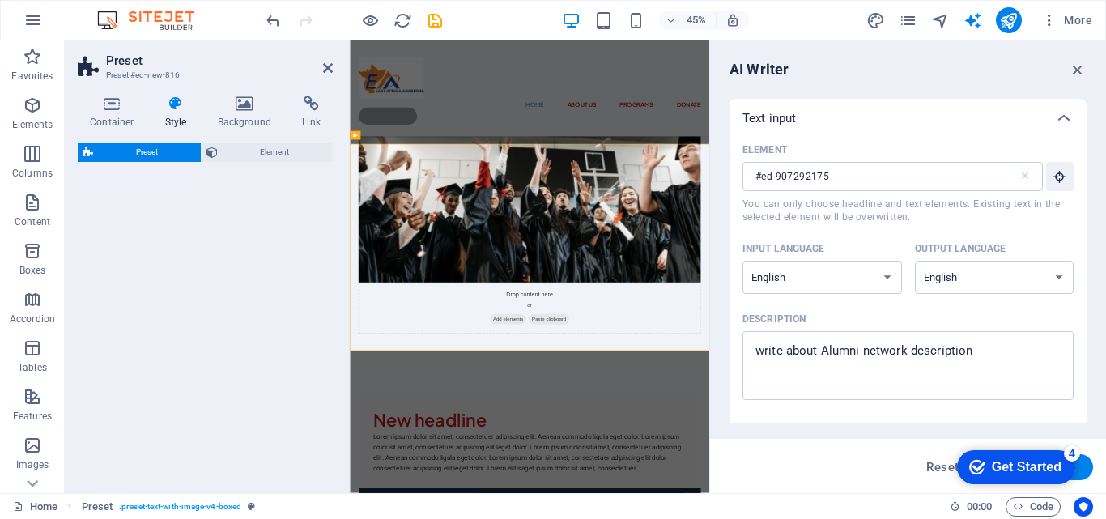
select select "rem"
select select "px"
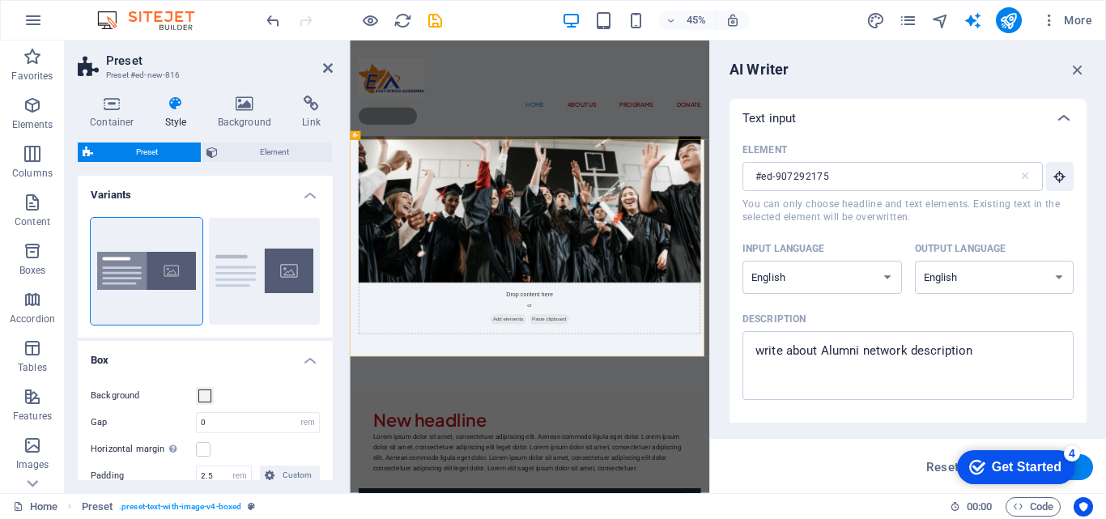
scroll to position [1243, 0]
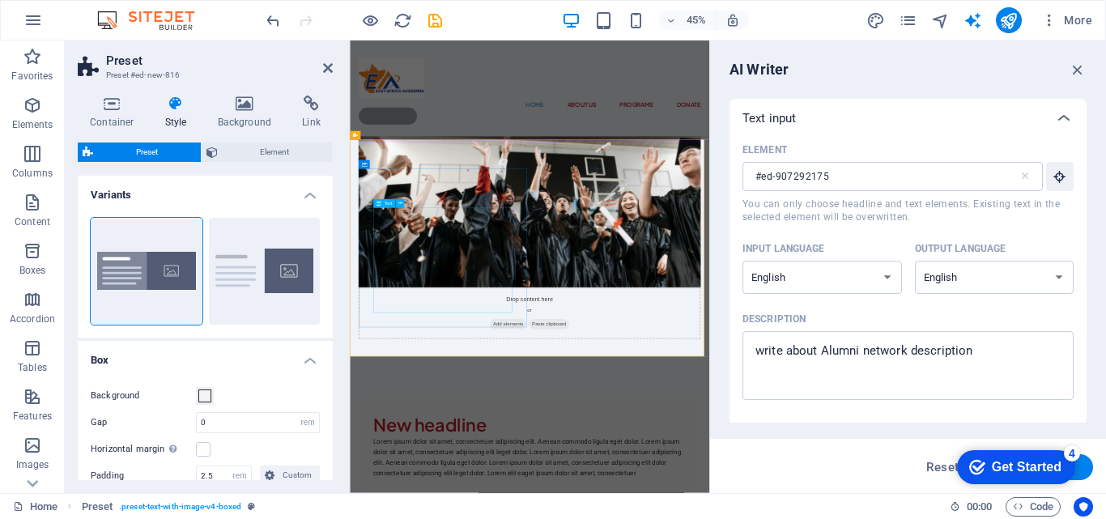
drag, startPoint x: 697, startPoint y: 271, endPoint x: 474, endPoint y: 452, distance: 287.3
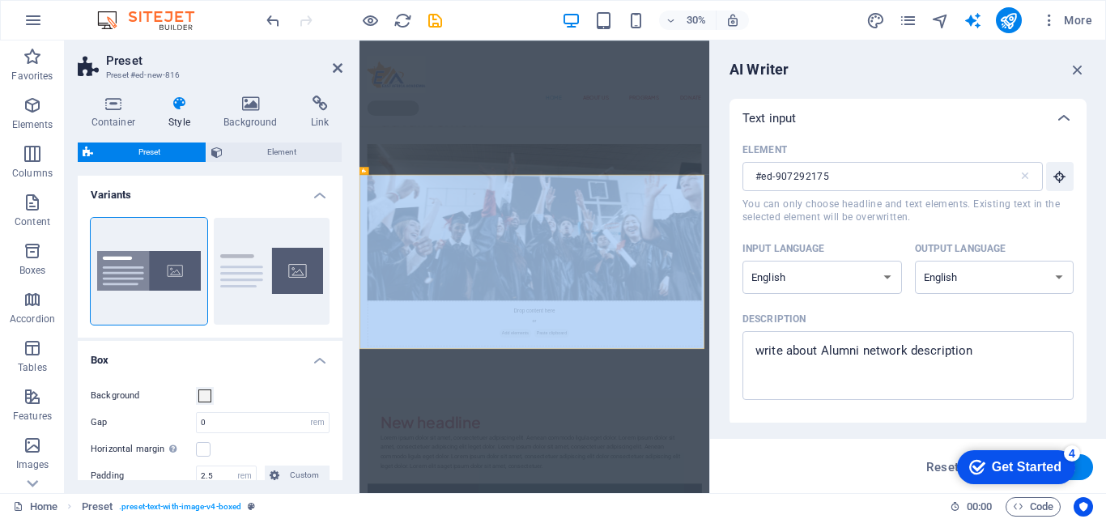
scroll to position [1185, 0]
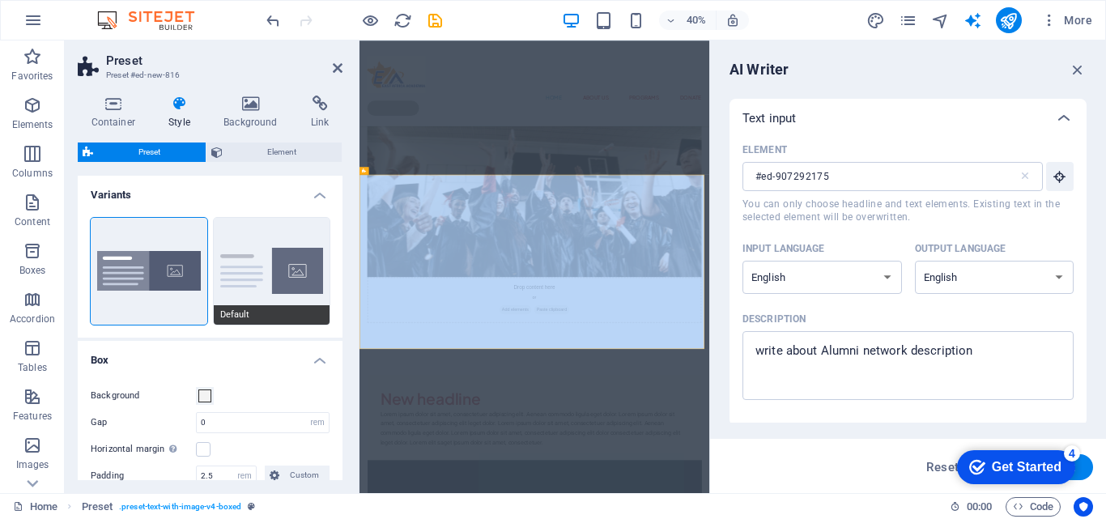
drag, startPoint x: 374, startPoint y: 232, endPoint x: 321, endPoint y: 233, distance: 53.4
click at [321, 233] on div "Preset Preset #ed-new-816 Container Style Background Link Size Height Default p…" at bounding box center [387, 266] width 644 height 453
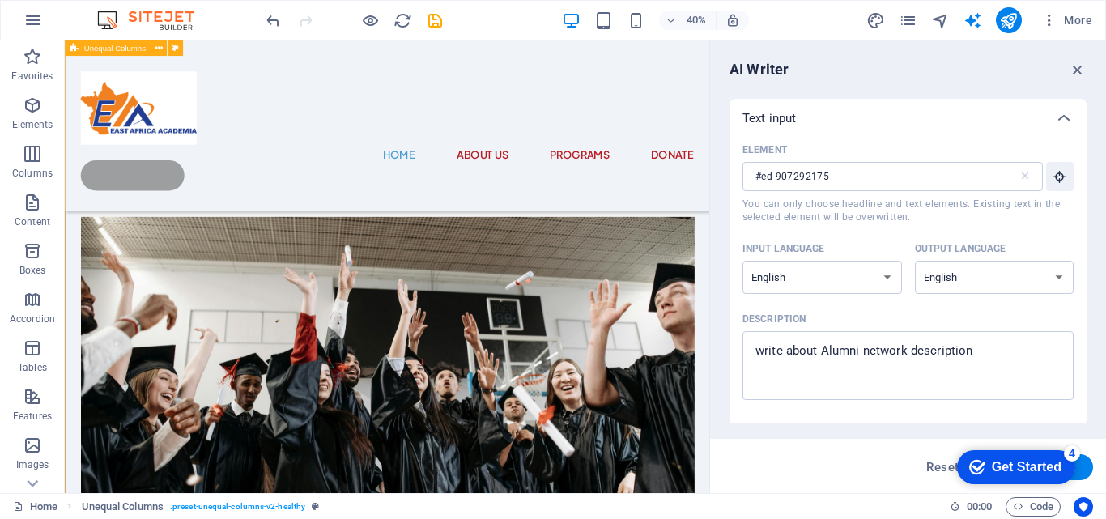
scroll to position [1977, 0]
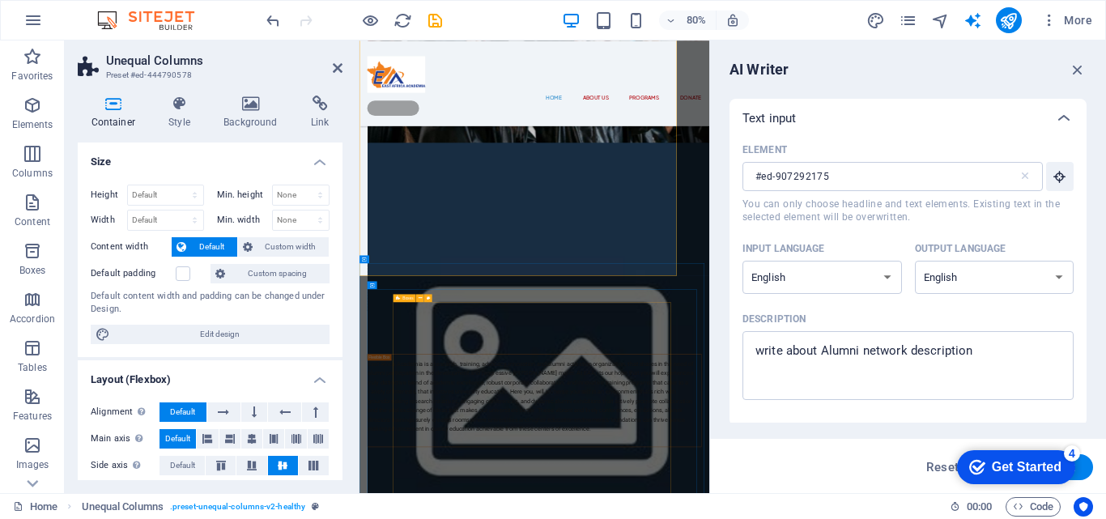
scroll to position [2006, 0]
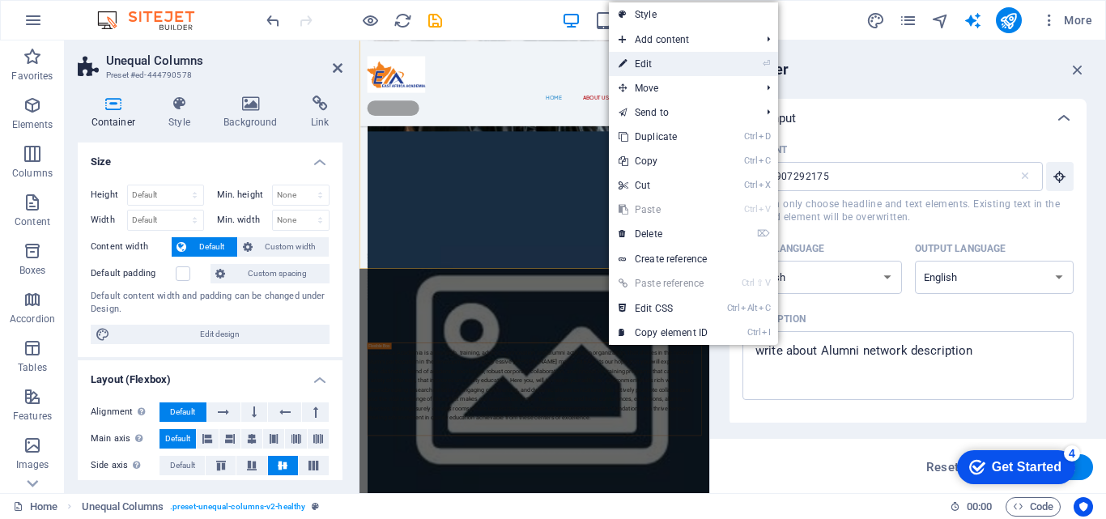
click at [683, 65] on link "⏎ Edit" at bounding box center [663, 64] width 108 height 24
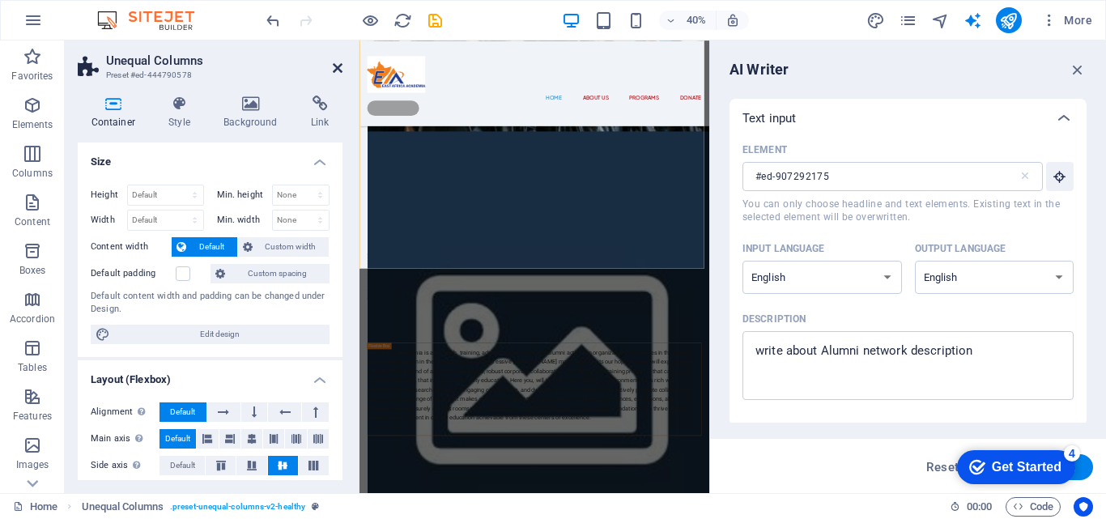
click at [334, 70] on icon at bounding box center [338, 68] width 10 height 13
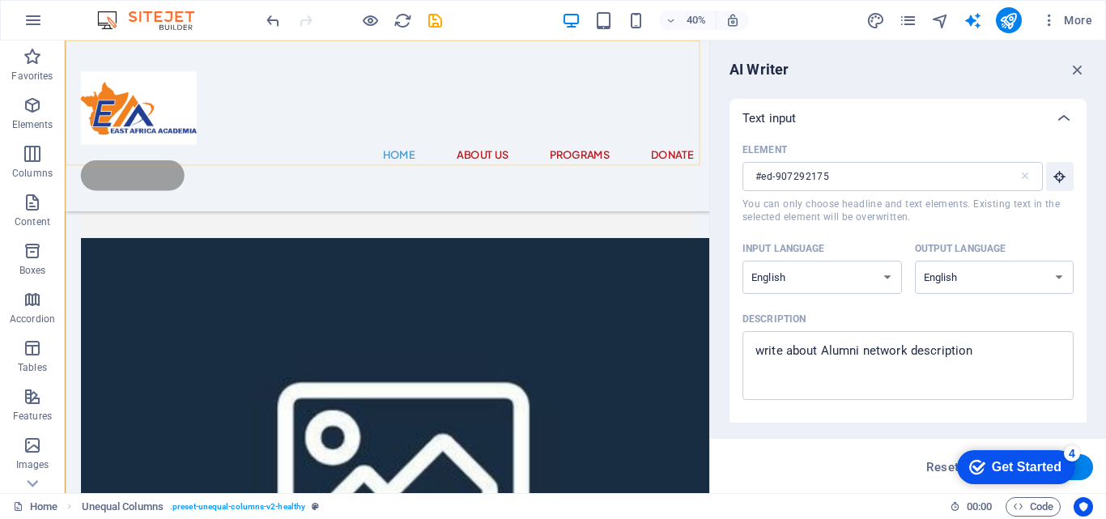
scroll to position [1977, 0]
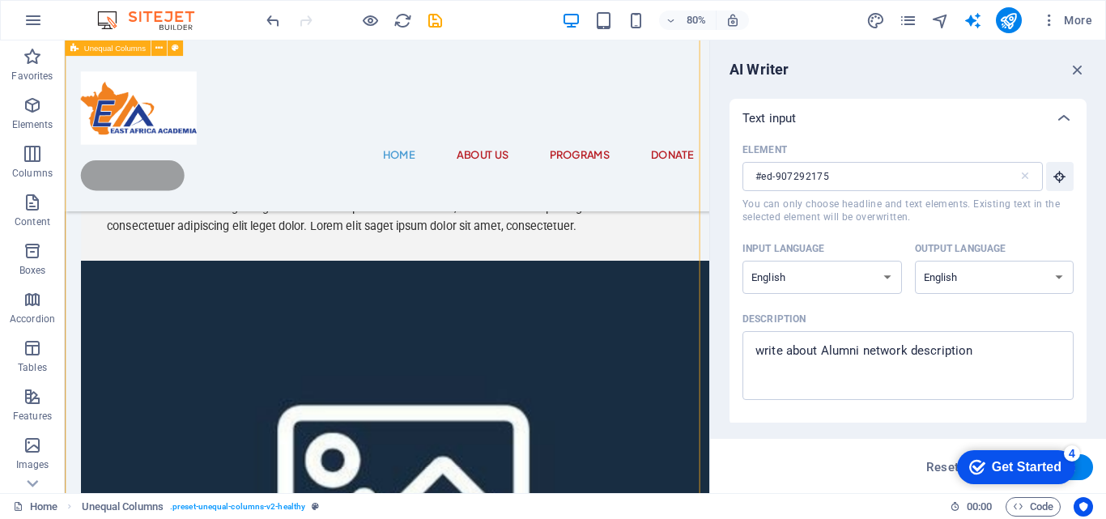
drag, startPoint x: 395, startPoint y: 326, endPoint x: 423, endPoint y: 330, distance: 28.6
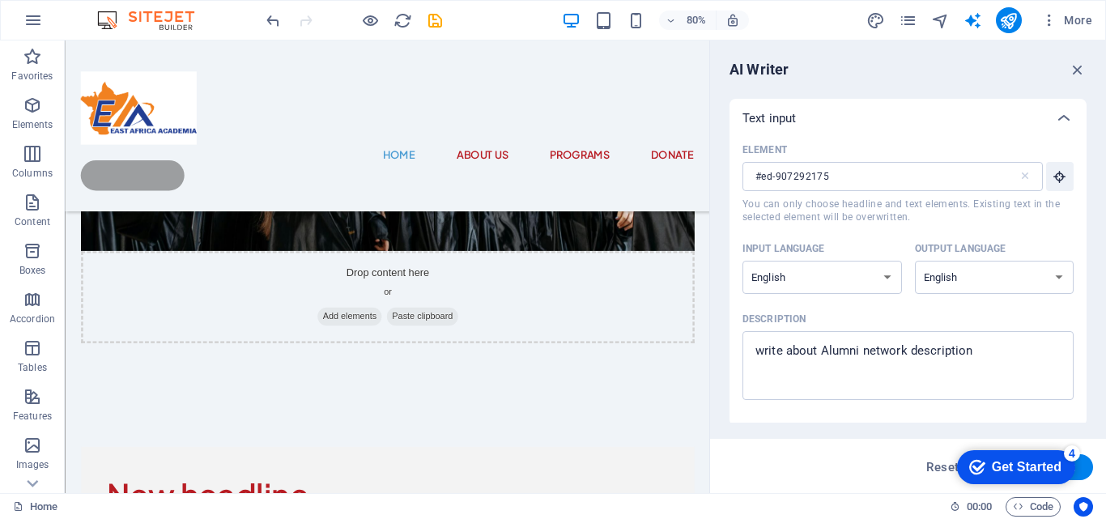
scroll to position [1580, 0]
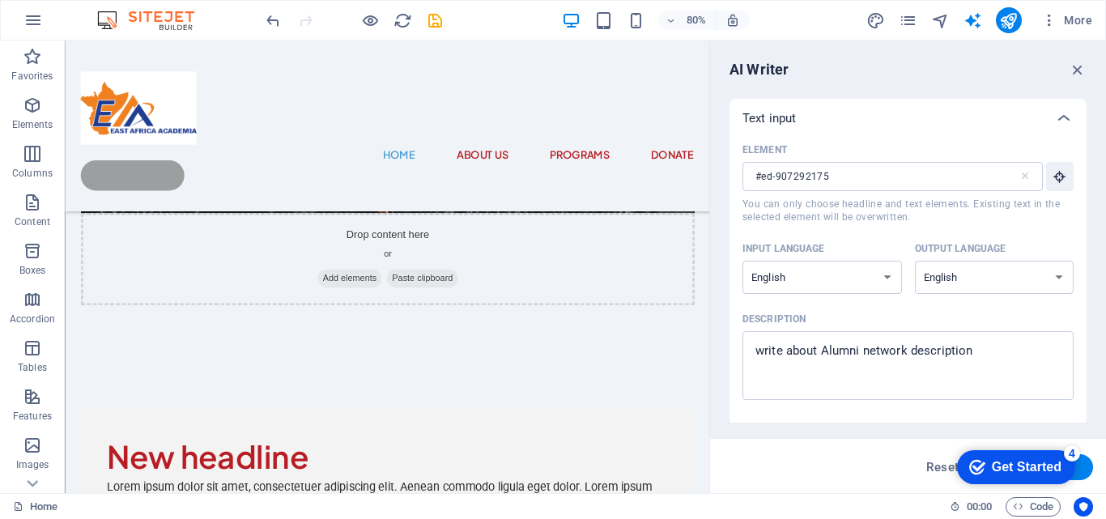
drag, startPoint x: 869, startPoint y: 194, endPoint x: 775, endPoint y: 187, distance: 94.2
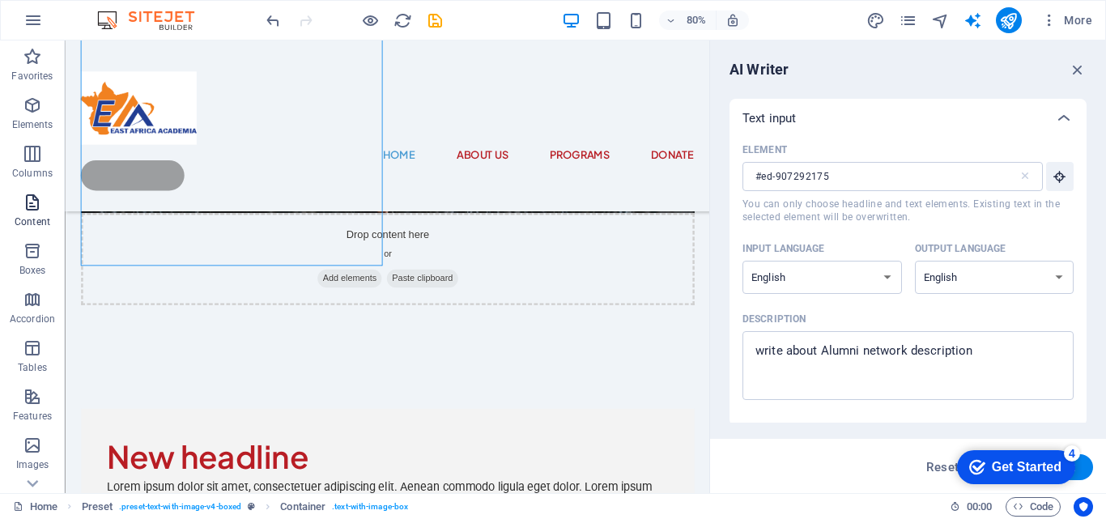
click at [21, 215] on p "Content" at bounding box center [33, 221] width 36 height 13
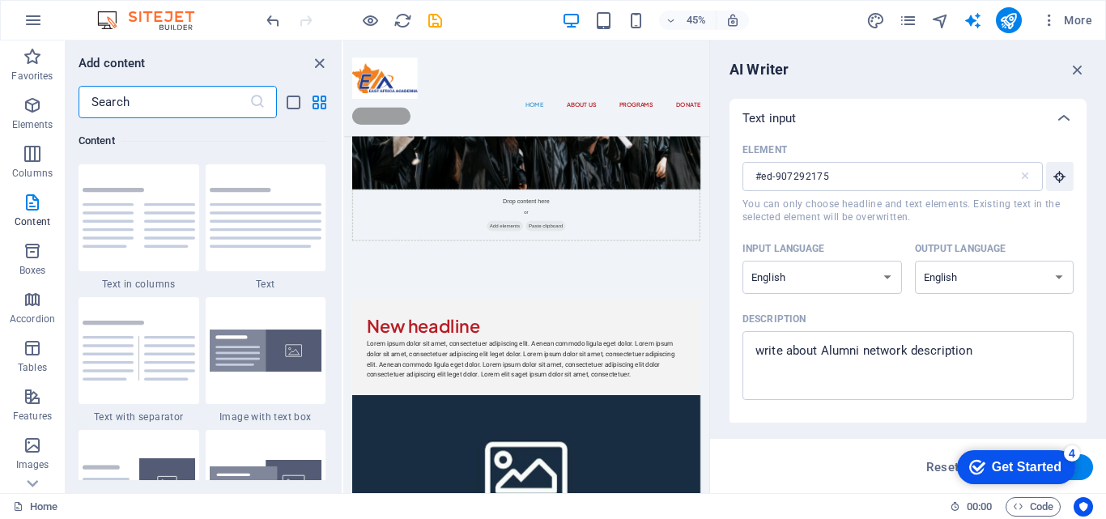
scroll to position [1487, 0]
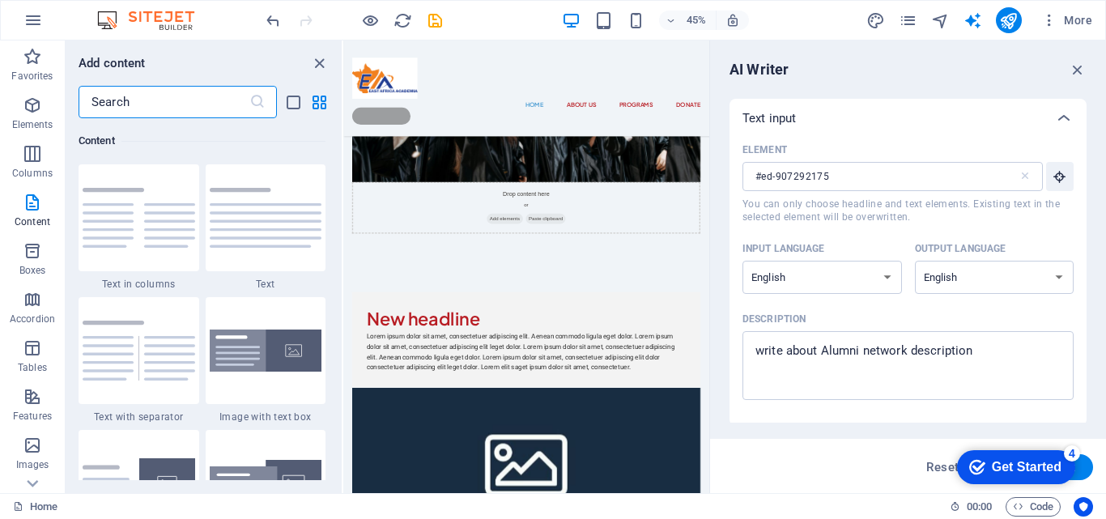
drag, startPoint x: 1151, startPoint y: 331, endPoint x: 1053, endPoint y: 207, distance: 157.9
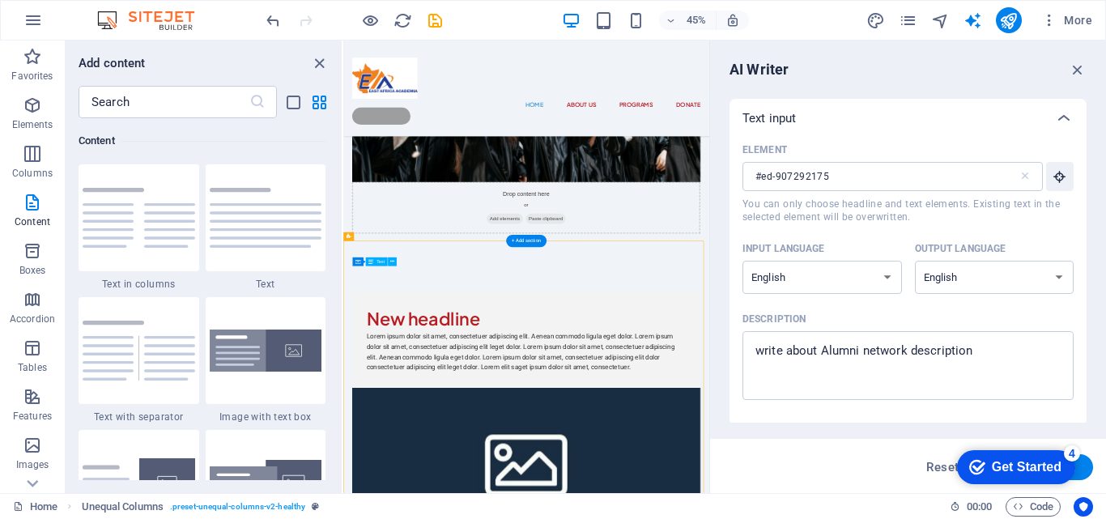
drag, startPoint x: 361, startPoint y: 551, endPoint x: 423, endPoint y: 594, distance: 75.7
drag, startPoint x: 679, startPoint y: 535, endPoint x: 874, endPoint y: 521, distance: 194.9
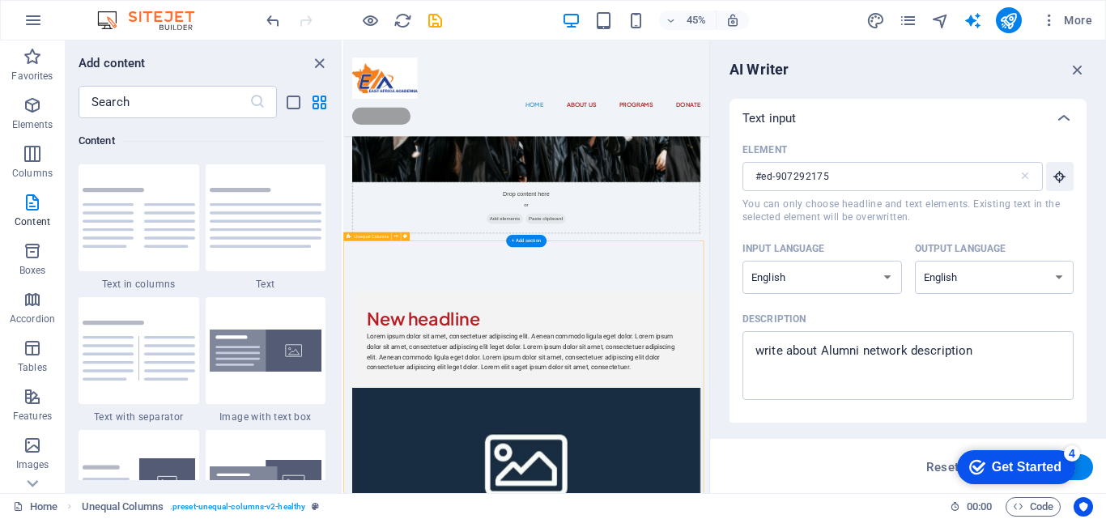
drag, startPoint x: 670, startPoint y: 718, endPoint x: 856, endPoint y: 736, distance: 186.3
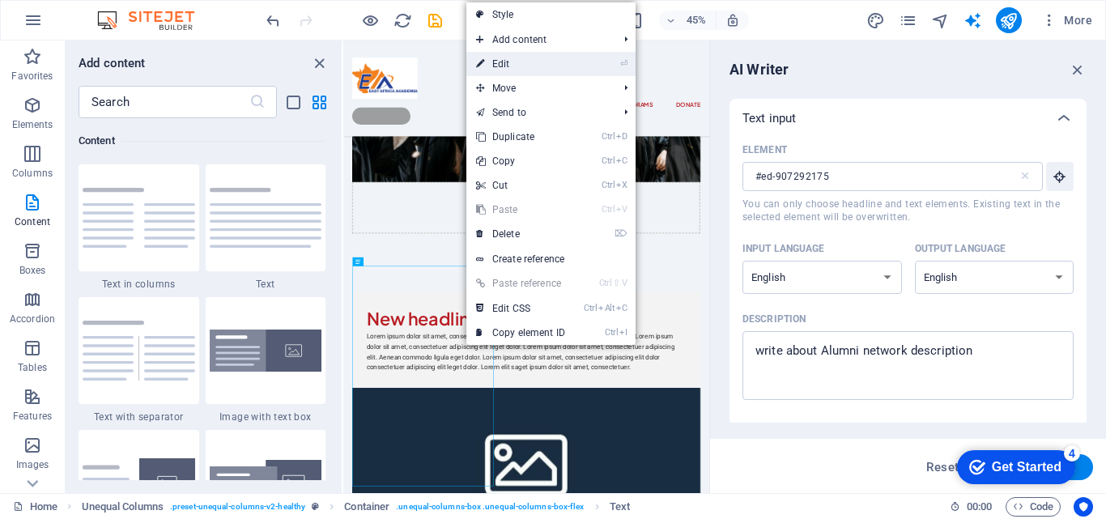
click at [559, 67] on link "⏎ Edit" at bounding box center [520, 64] width 108 height 24
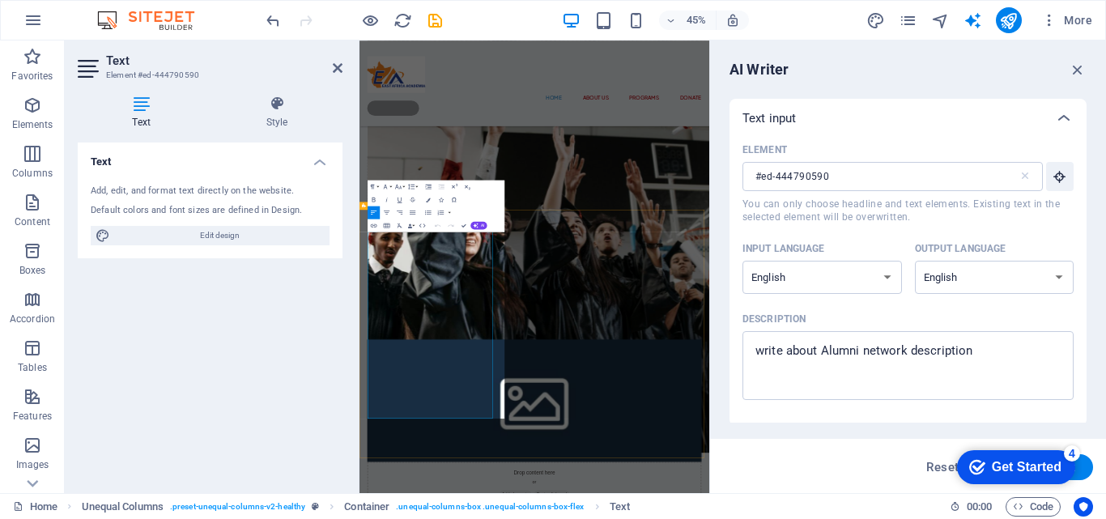
scroll to position [1533, 0]
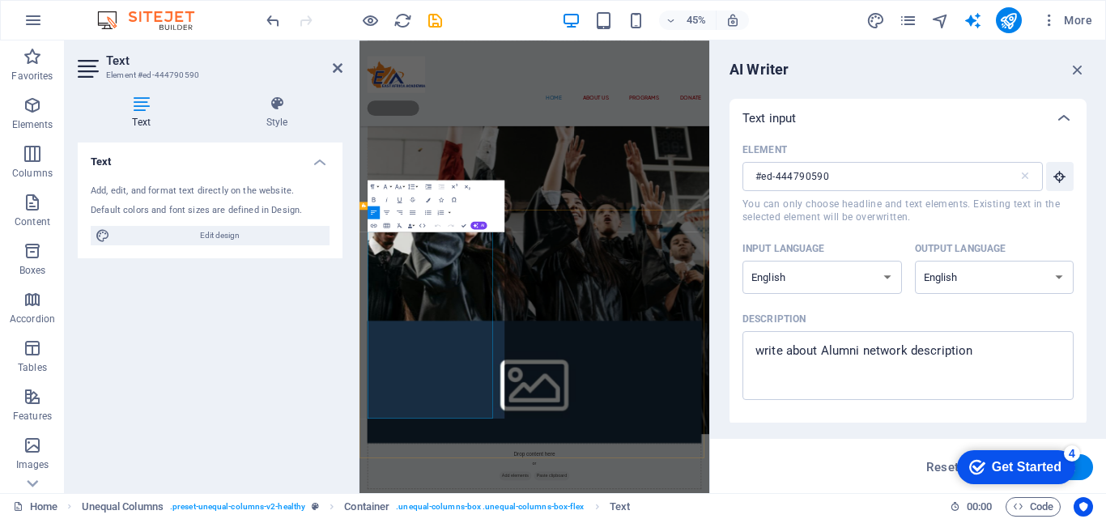
type input "#ed-444790590"
drag, startPoint x: 720, startPoint y: 741, endPoint x: 746, endPoint y: 741, distance: 25.9
click at [474, 223] on icon "button" at bounding box center [475, 225] width 5 height 5
click at [449, 285] on link "Generate text" at bounding box center [440, 284] width 63 height 10
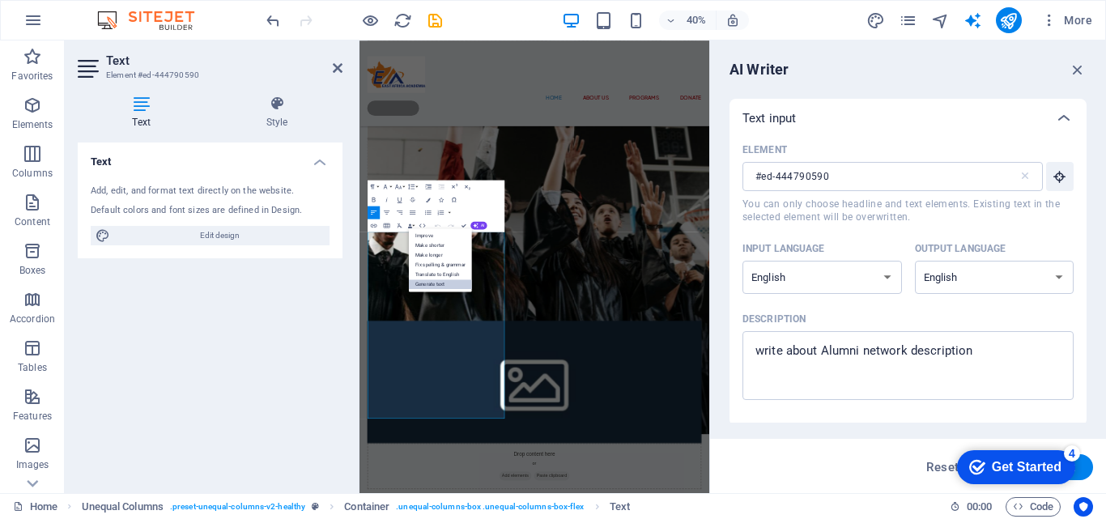
type textarea "x"
type input "129"
type textarea "x"
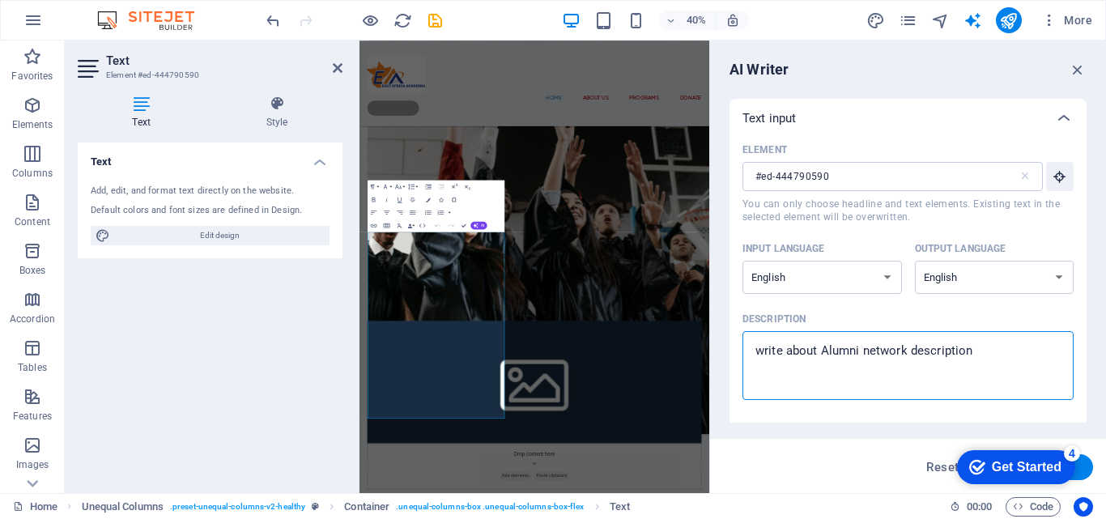
drag, startPoint x: 972, startPoint y: 350, endPoint x: 754, endPoint y: 347, distance: 218.6
click at [754, 347] on textarea "write about Alumni network description" at bounding box center [908, 365] width 315 height 53
type textarea "x"
click at [877, 176] on input "#ed-444790590" at bounding box center [880, 176] width 276 height 29
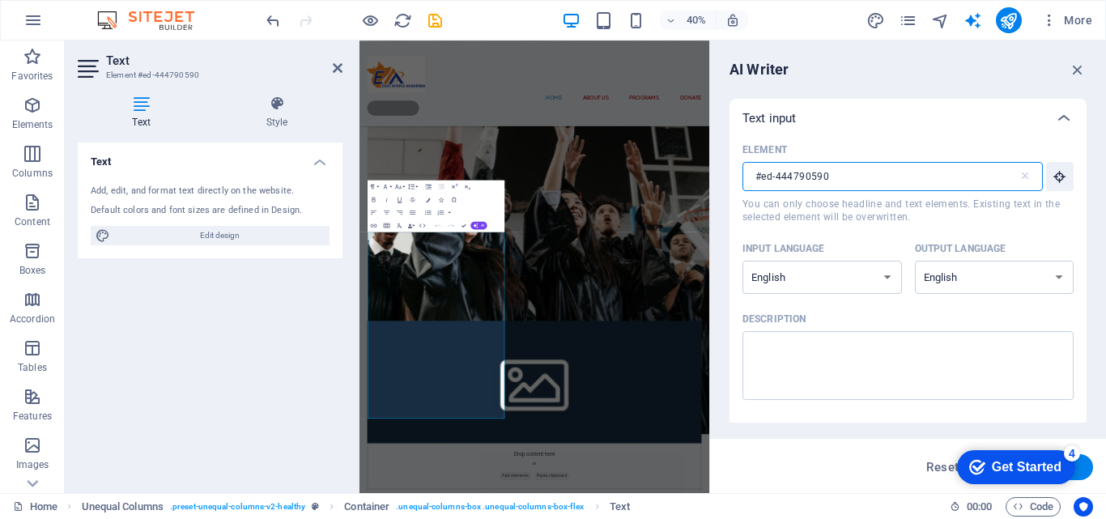
paste input "text"
type input "#ed-444790590"
drag, startPoint x: 1087, startPoint y: 215, endPoint x: 1087, endPoint y: 262, distance: 47.8
click at [1087, 262] on div "AI Writer Text input Element #ed-444790590 ​ You can only choose headline and t…" at bounding box center [908, 266] width 396 height 453
type textarea "x"
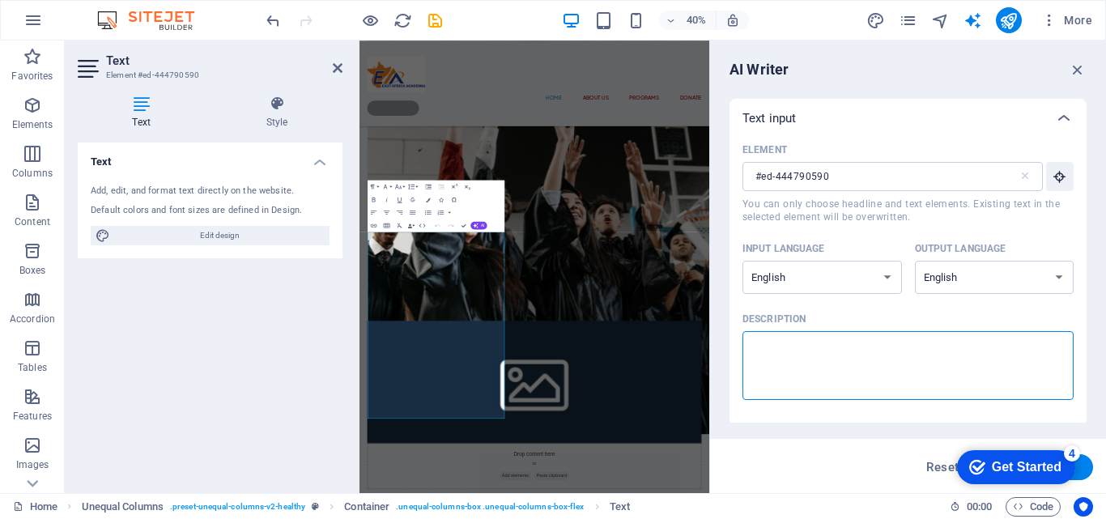
click at [827, 362] on textarea "Description x ​" at bounding box center [908, 365] width 315 height 53
click at [759, 342] on textarea "Description x ​" at bounding box center [908, 365] width 315 height 53
paste textarea "write about Alumni network description"
type textarea "write about Alumni network description"
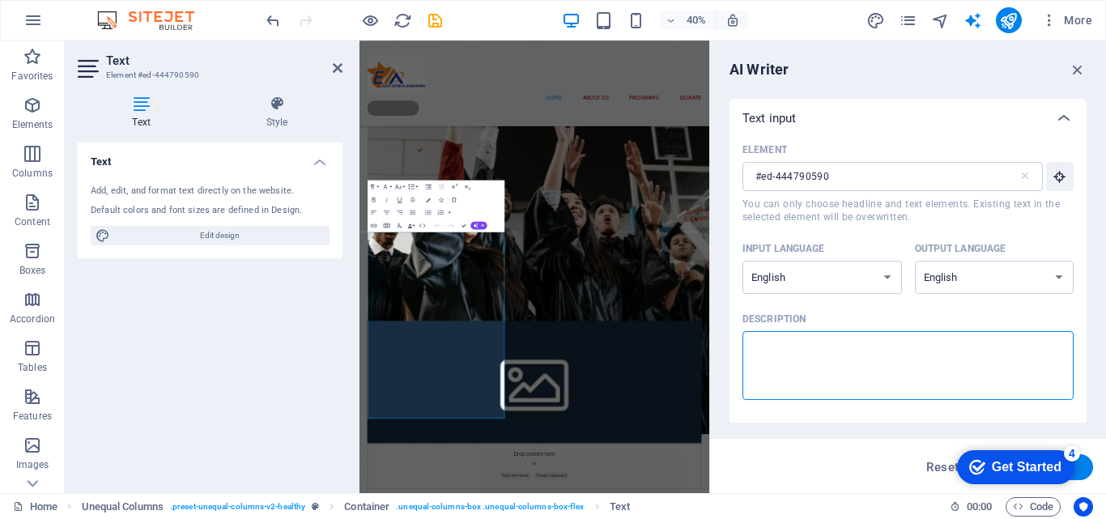
type textarea "x"
type textarea "write about Alumni network description"
type textarea "x"
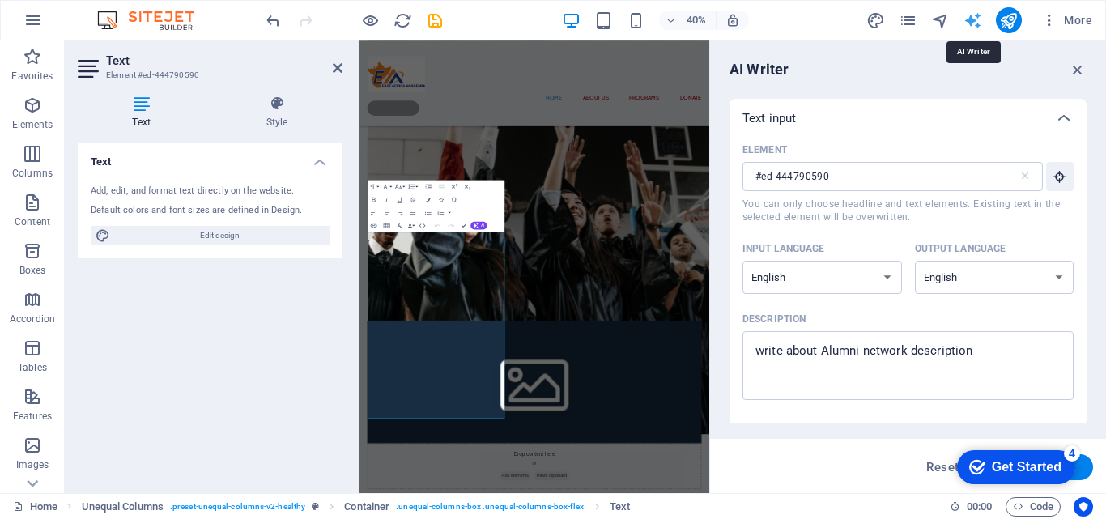
click at [1076, 70] on icon "button" at bounding box center [1078, 70] width 18 height 18
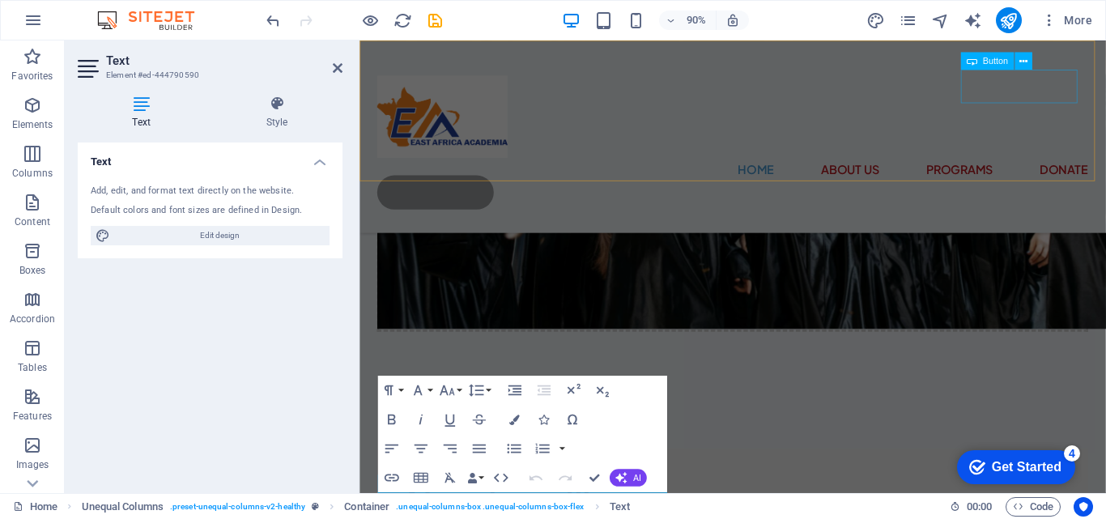
scroll to position [1499, 0]
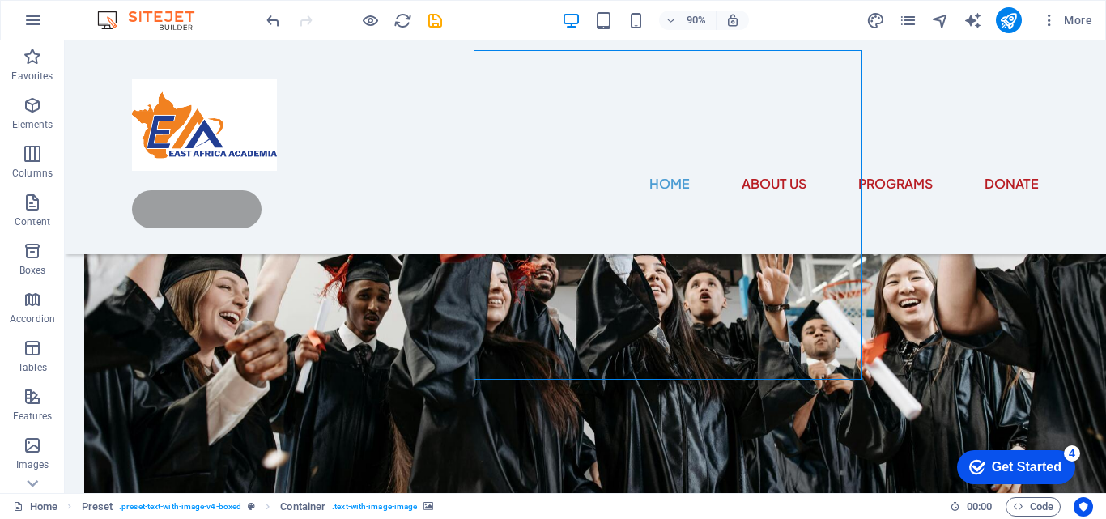
scroll to position [1541, 0]
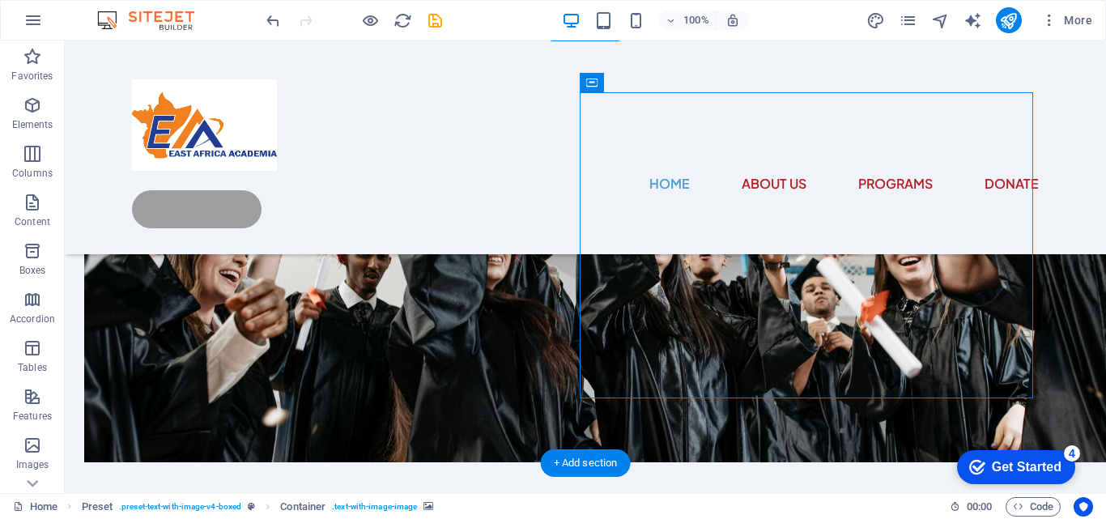
drag, startPoint x: 789, startPoint y: 257, endPoint x: 785, endPoint y: 276, distance: 19.1
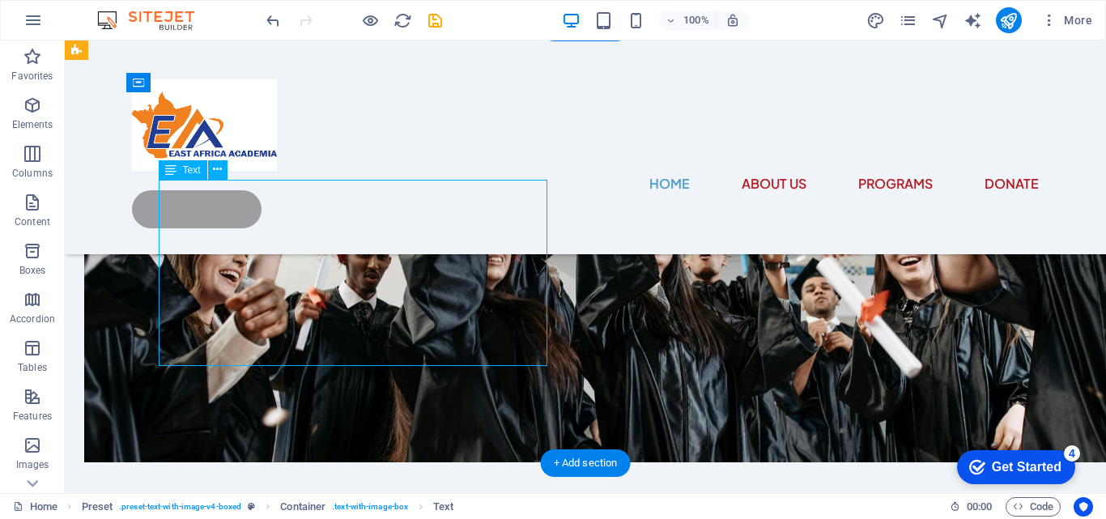
drag, startPoint x: 162, startPoint y: 217, endPoint x: 176, endPoint y: 223, distance: 14.9
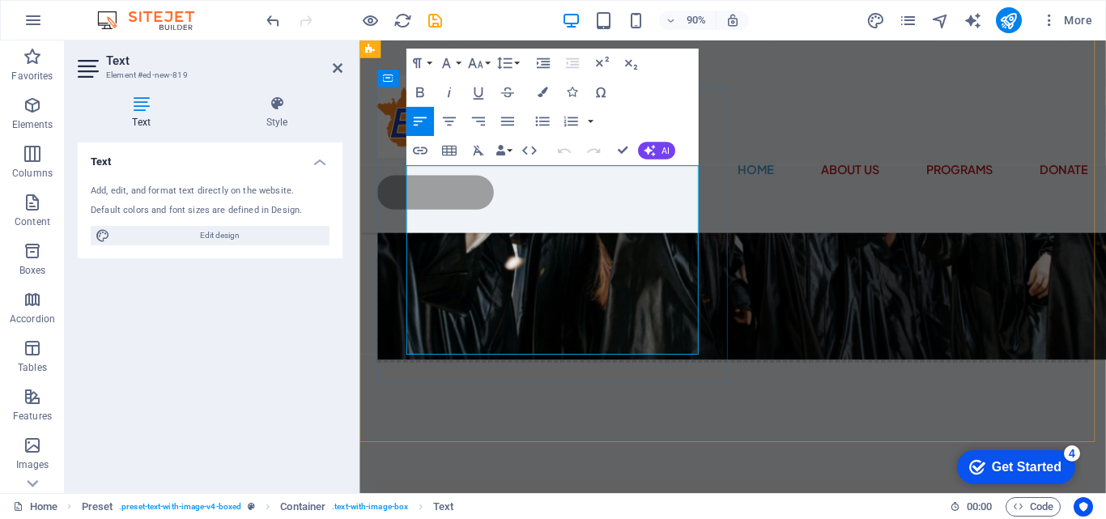
drag, startPoint x: 411, startPoint y: 215, endPoint x: 720, endPoint y: 380, distance: 349.9
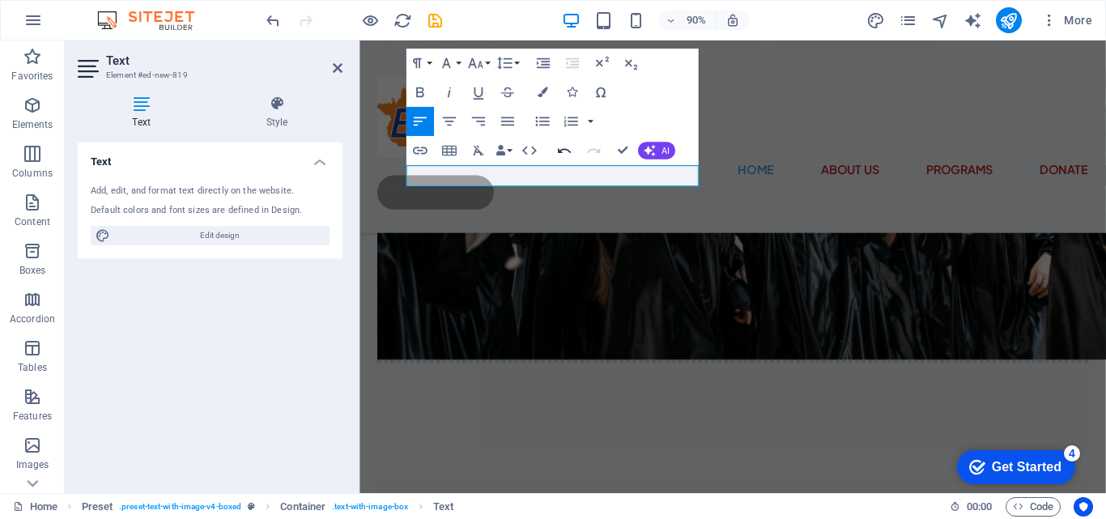
click at [561, 153] on icon "button" at bounding box center [564, 150] width 13 height 5
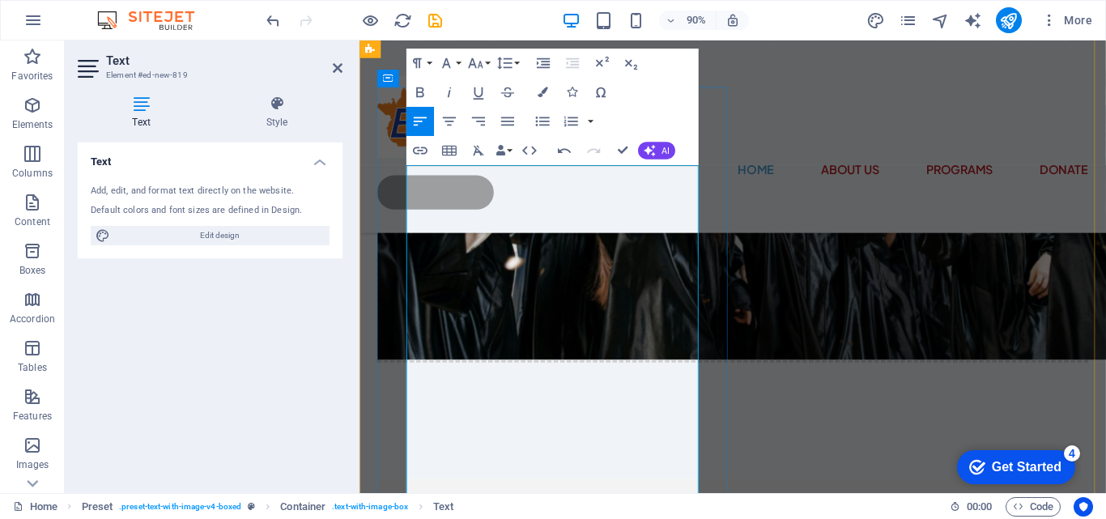
drag, startPoint x: 607, startPoint y: 351, endPoint x: 691, endPoint y: 370, distance: 85.5
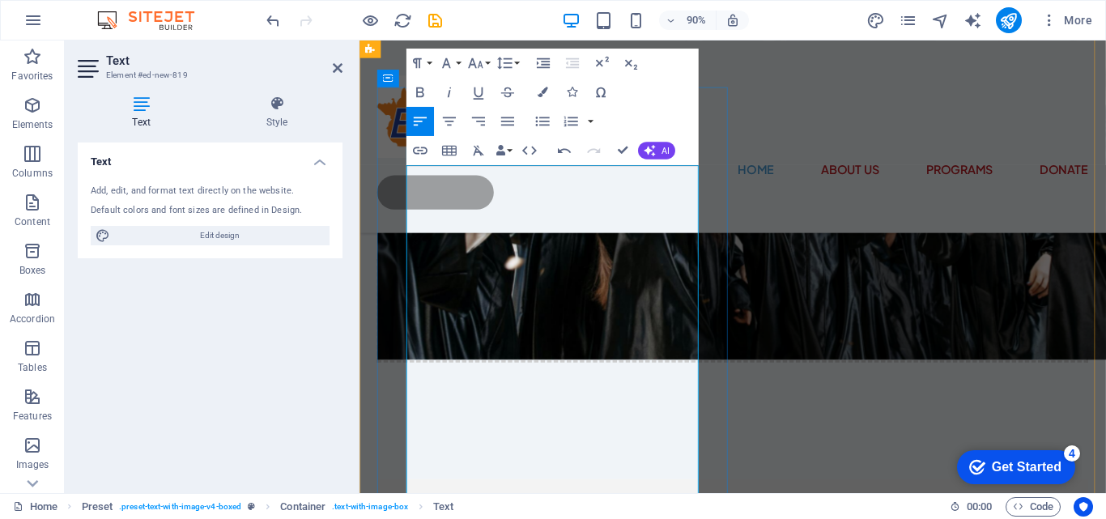
click at [657, 147] on button "AI" at bounding box center [656, 152] width 37 height 18
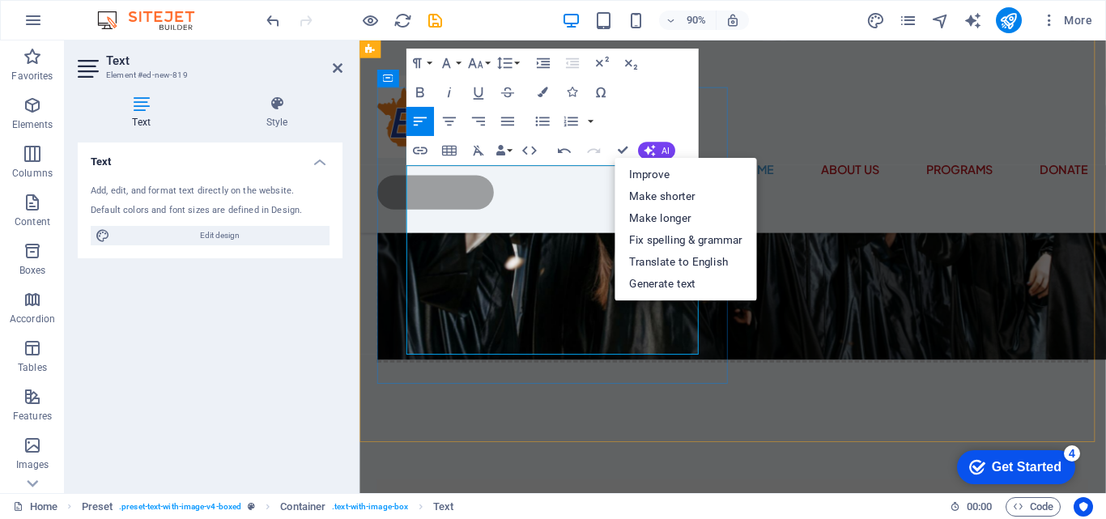
click at [679, 286] on link "Generate text" at bounding box center [686, 284] width 143 height 22
select select "English"
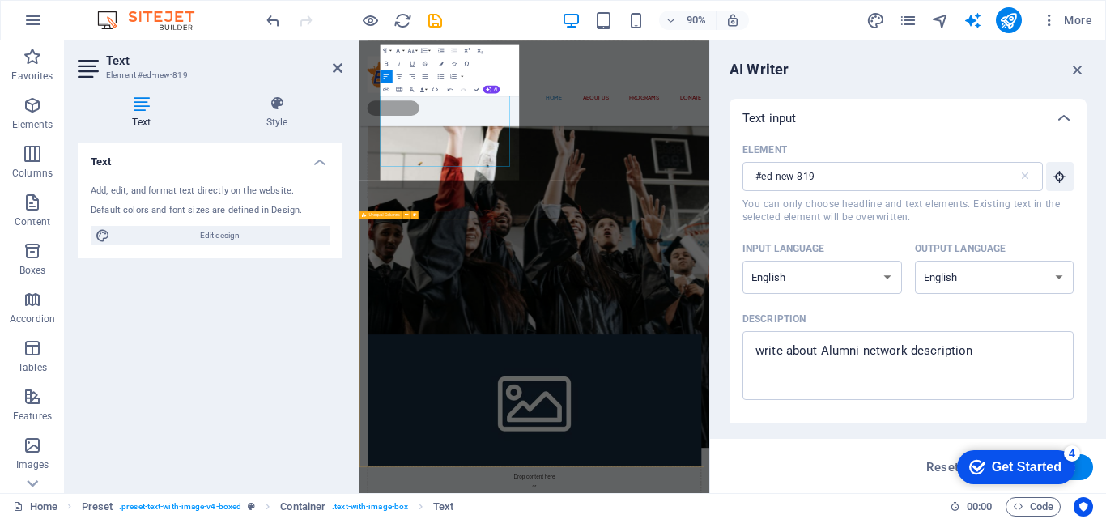
scroll to position [1533, 0]
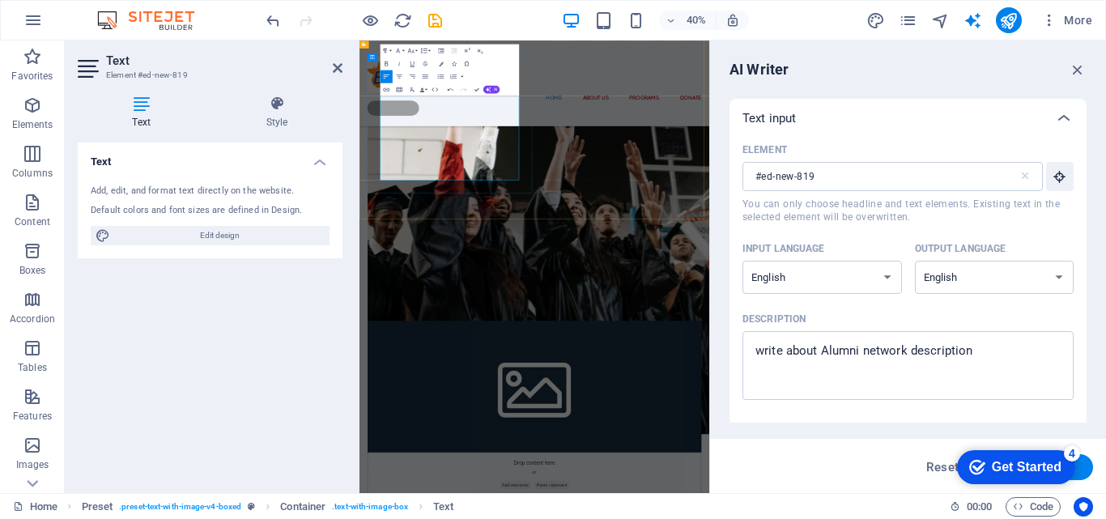
click at [1078, 70] on icon "button" at bounding box center [1078, 70] width 18 height 18
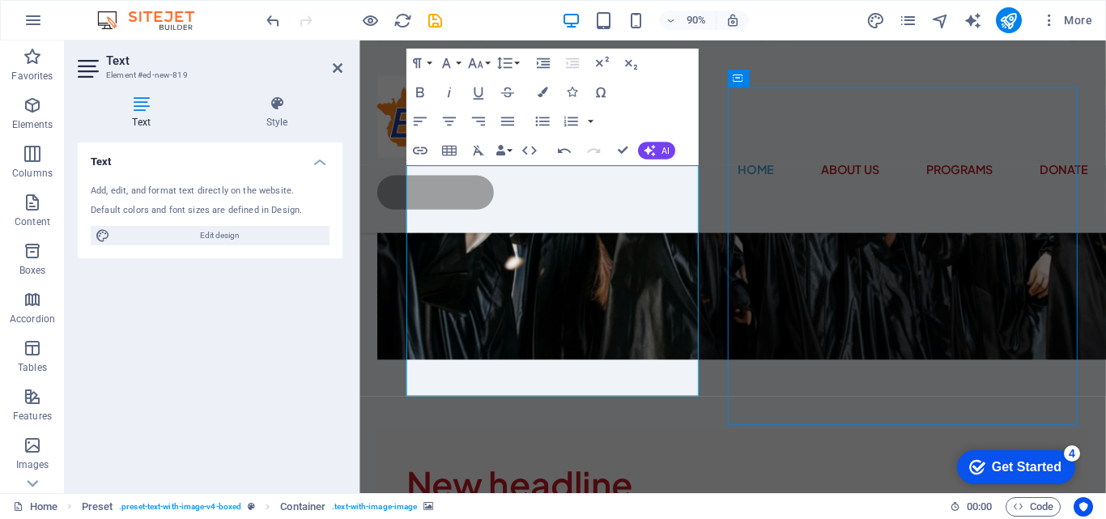
scroll to position [1541, 0]
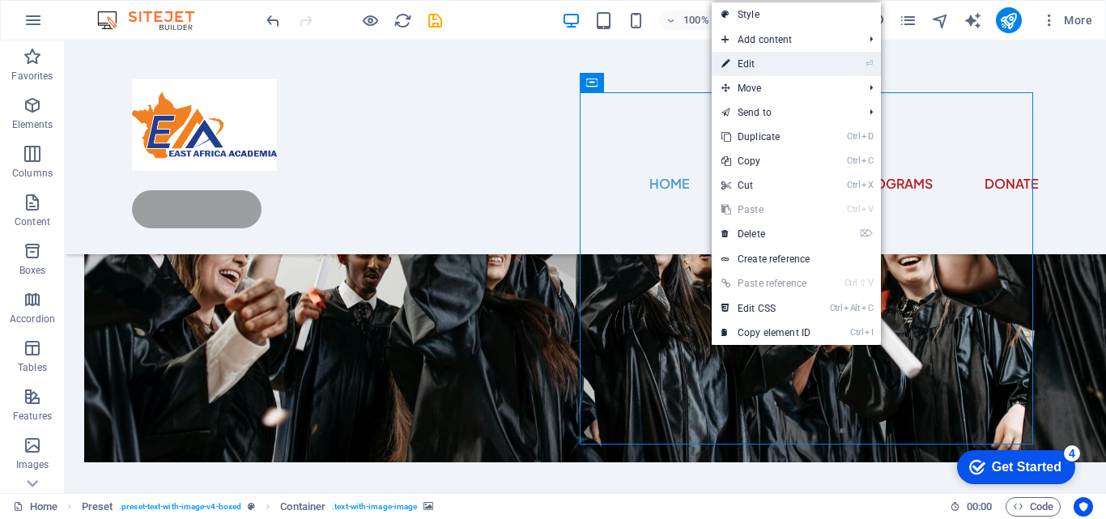
click at [810, 61] on link "⏎ Edit" at bounding box center [766, 64] width 108 height 24
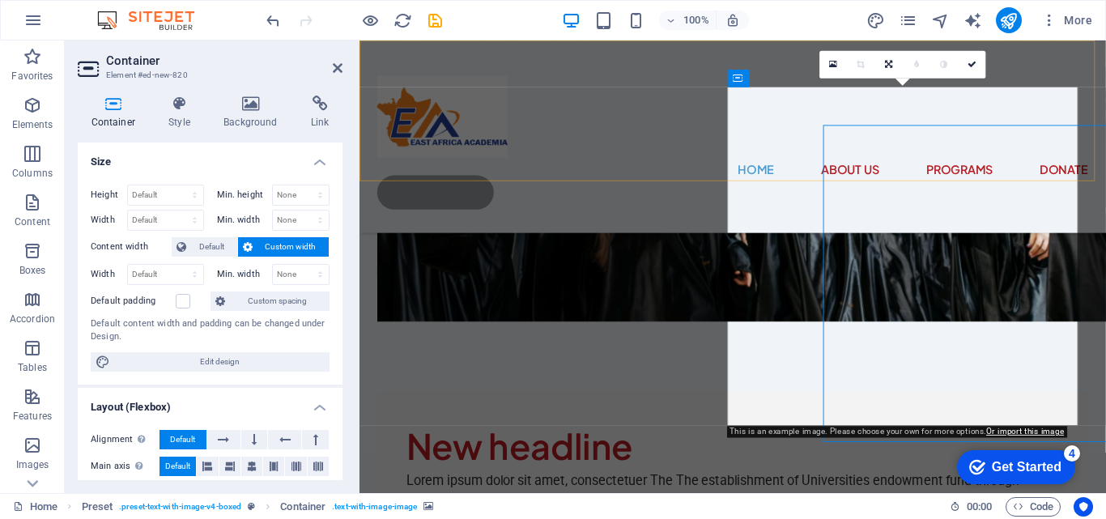
scroll to position [1499, 0]
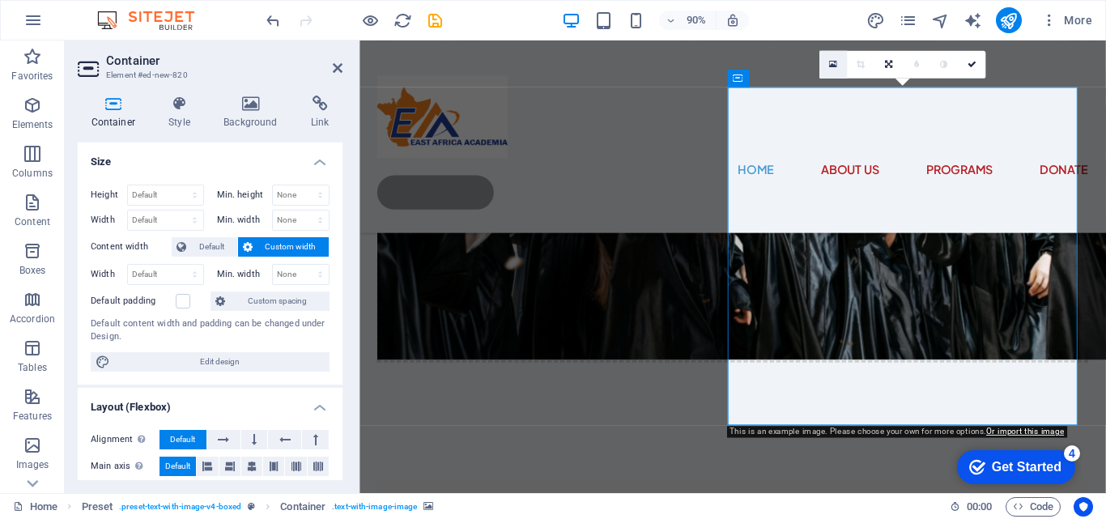
click at [836, 66] on icon at bounding box center [833, 65] width 8 height 11
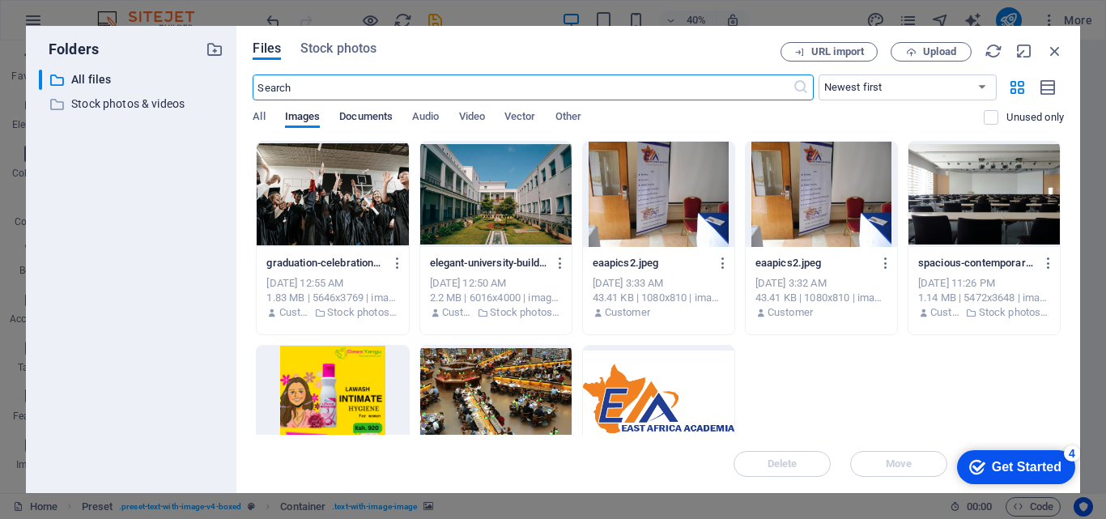
click at [369, 116] on span "Documents" at bounding box center [365, 118] width 53 height 23
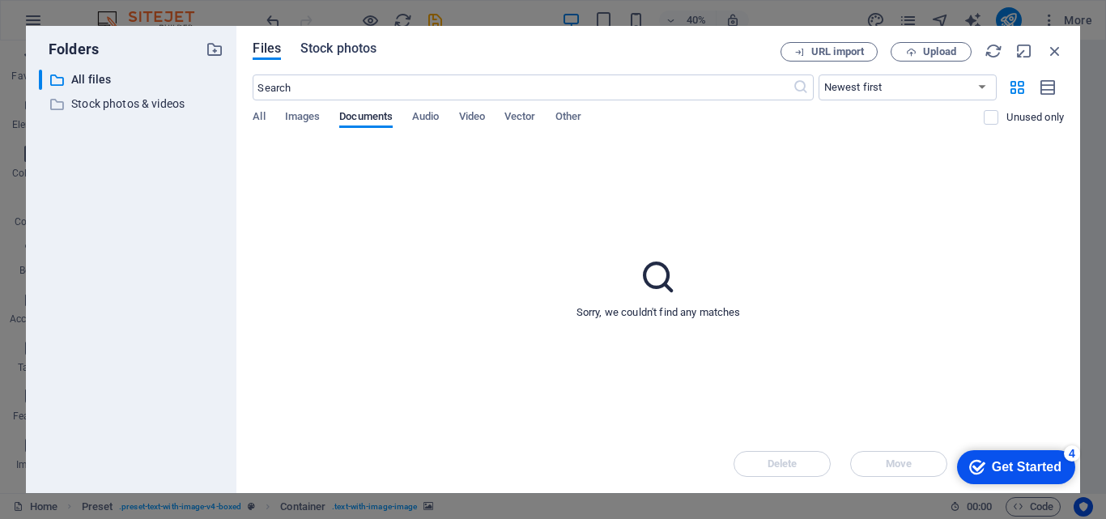
click at [352, 45] on span "Stock photos" at bounding box center [338, 48] width 76 height 19
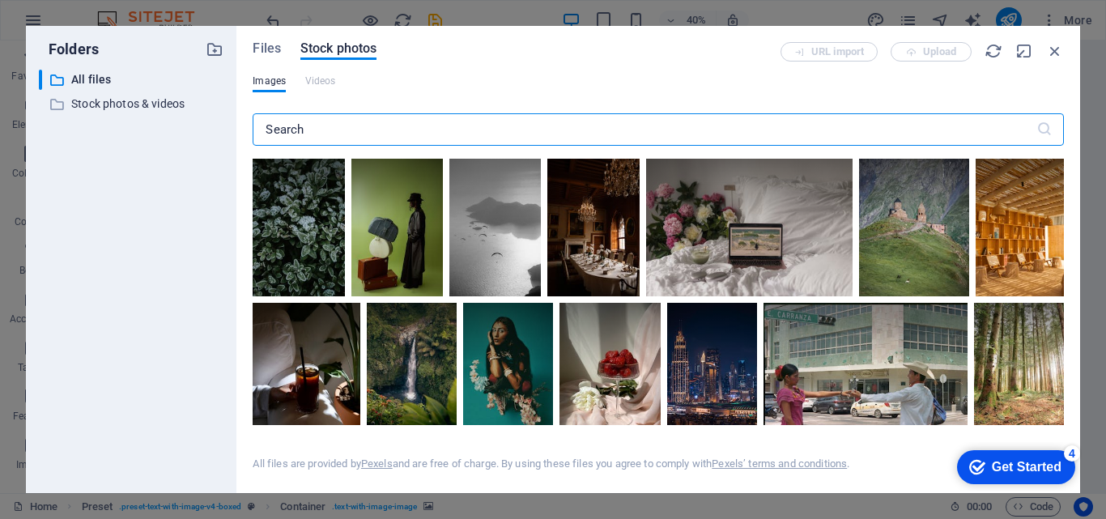
click at [507, 132] on input "text" at bounding box center [644, 129] width 783 height 32
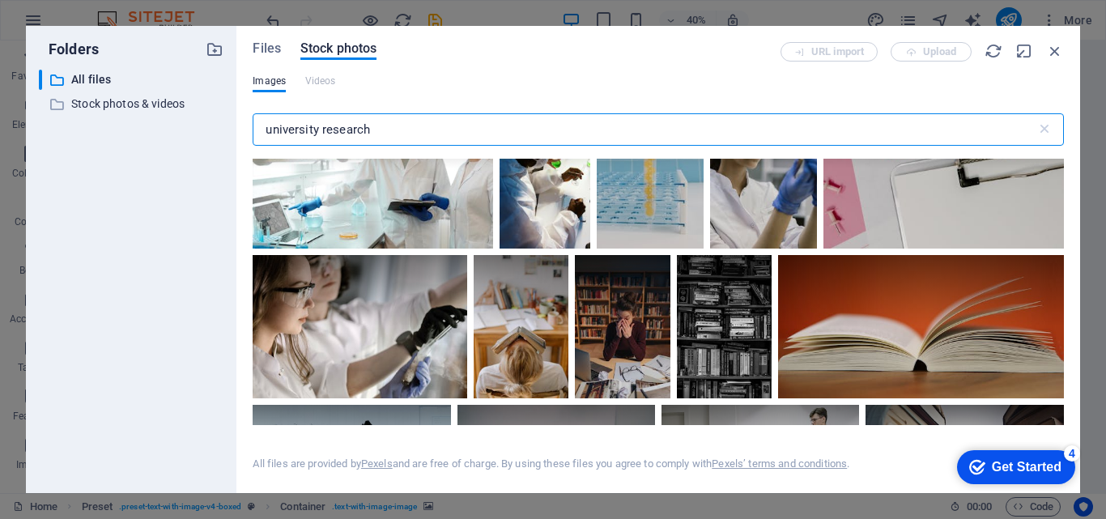
scroll to position [0, 0]
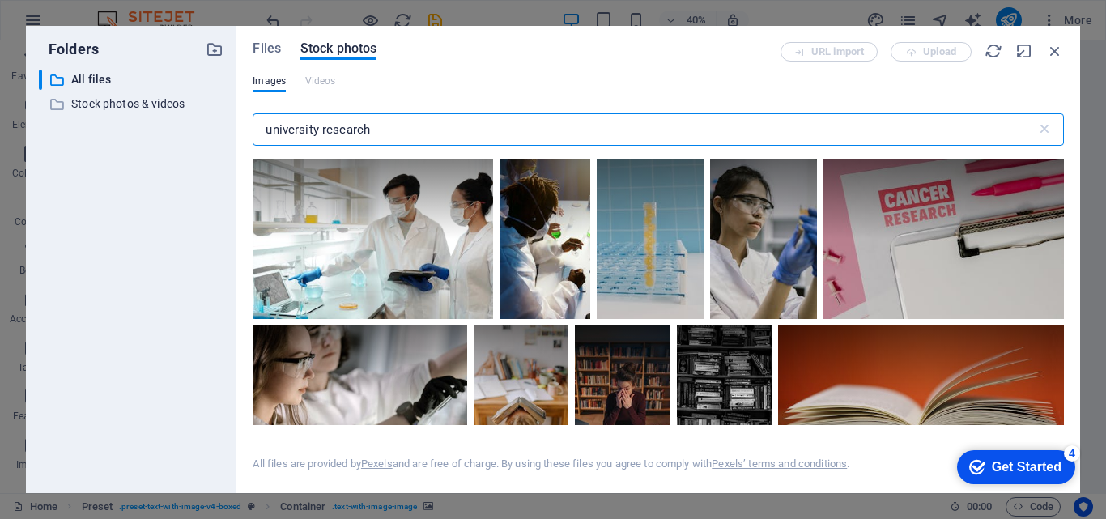
click at [262, 127] on input "university research" at bounding box center [644, 129] width 783 height 32
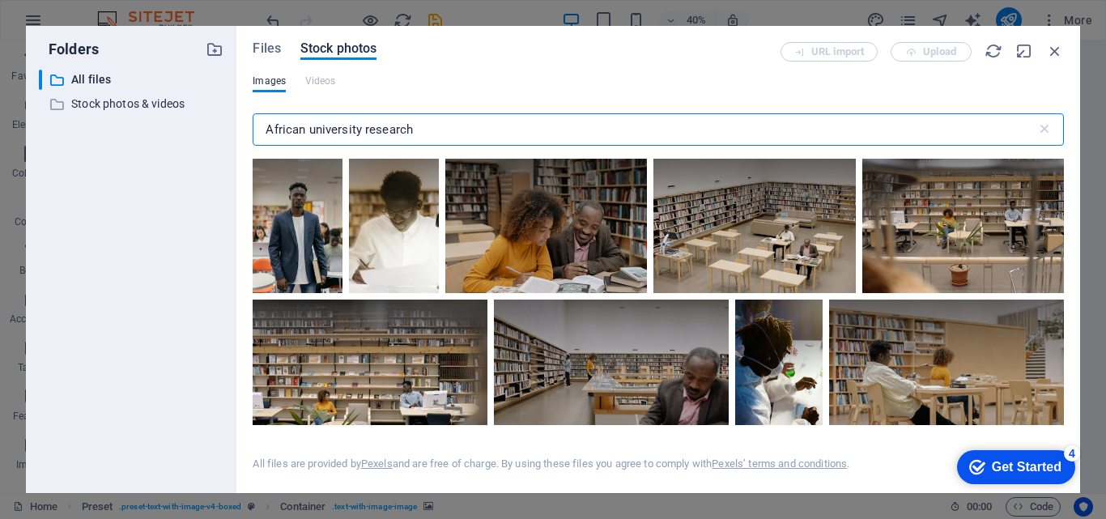
click at [664, 137] on input "African university research" at bounding box center [644, 129] width 783 height 32
click at [308, 126] on input "African university research" at bounding box center [644, 129] width 783 height 32
click at [367, 124] on input "African university research" at bounding box center [644, 129] width 783 height 32
click at [364, 128] on input "African university research" at bounding box center [644, 129] width 783 height 32
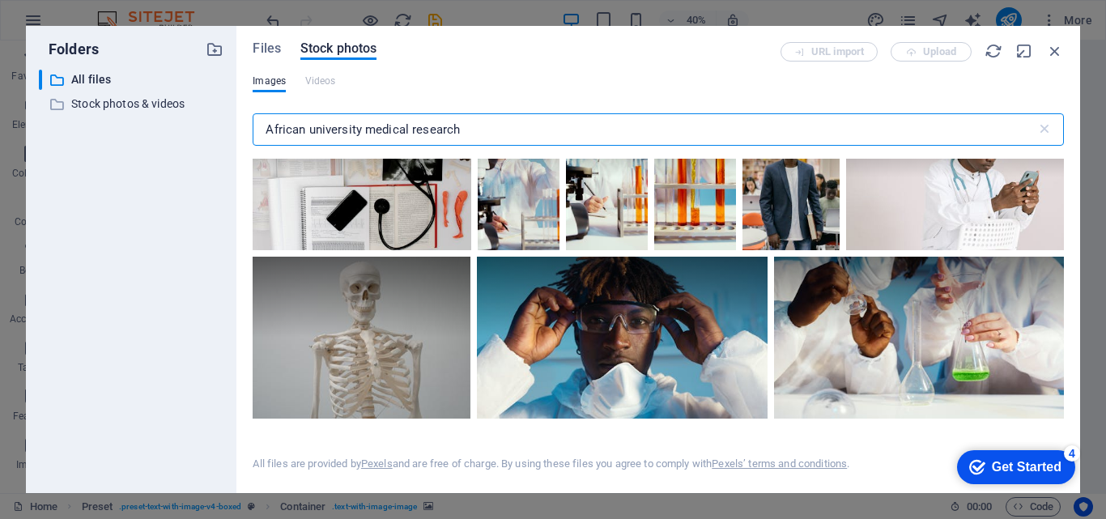
scroll to position [231, 0]
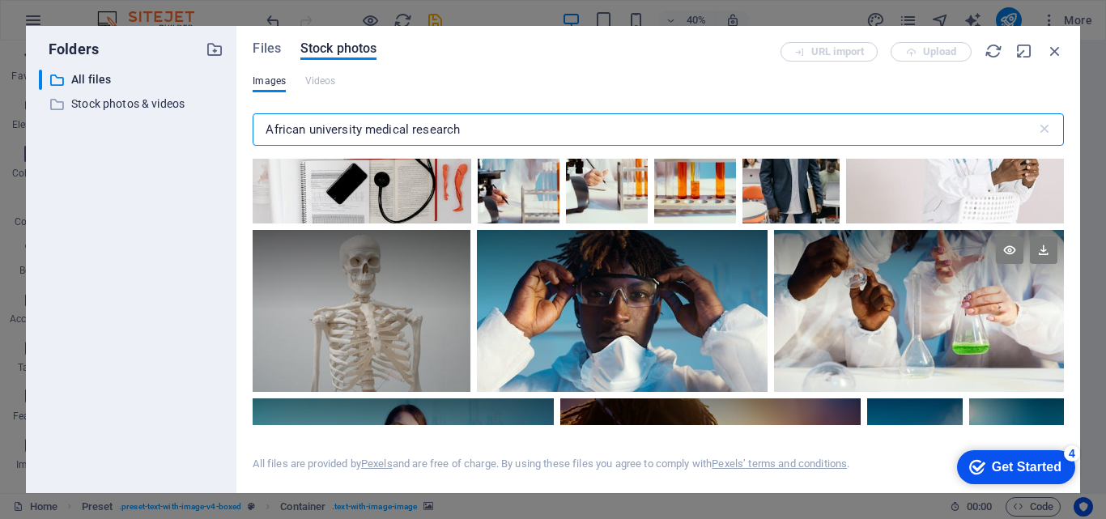
type input "African university medical research"
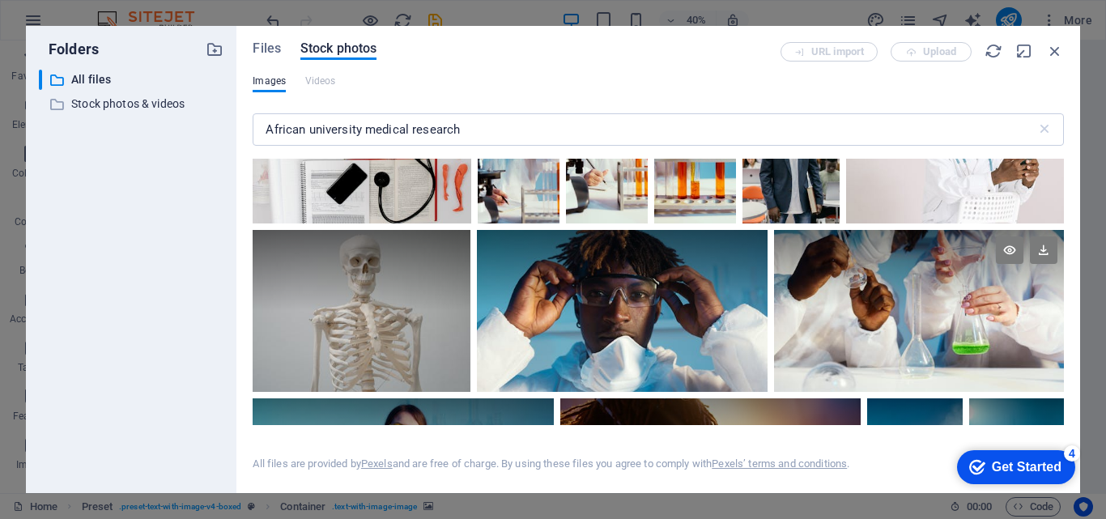
click at [938, 279] on div at bounding box center [919, 270] width 290 height 81
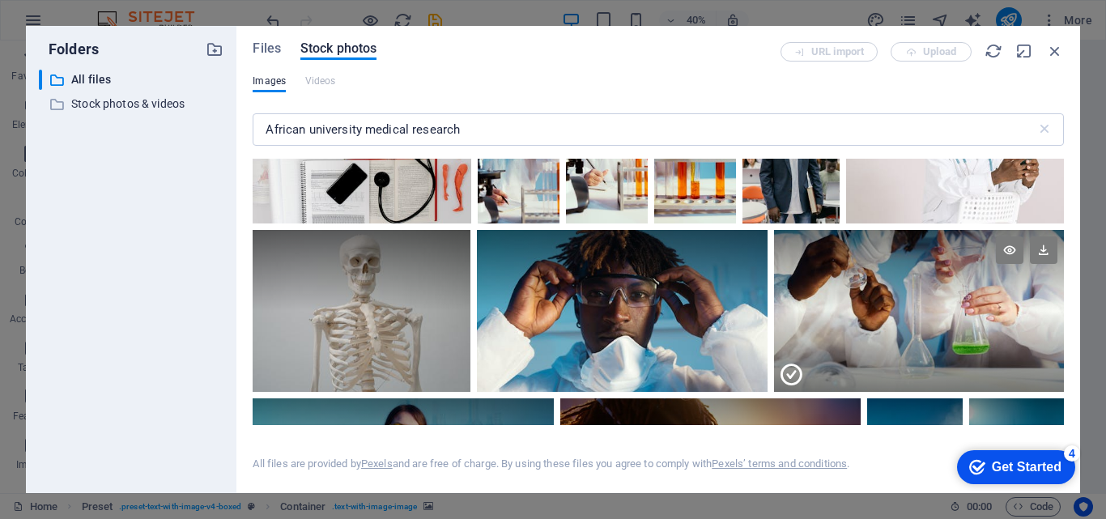
click at [951, 341] on div at bounding box center [919, 351] width 290 height 81
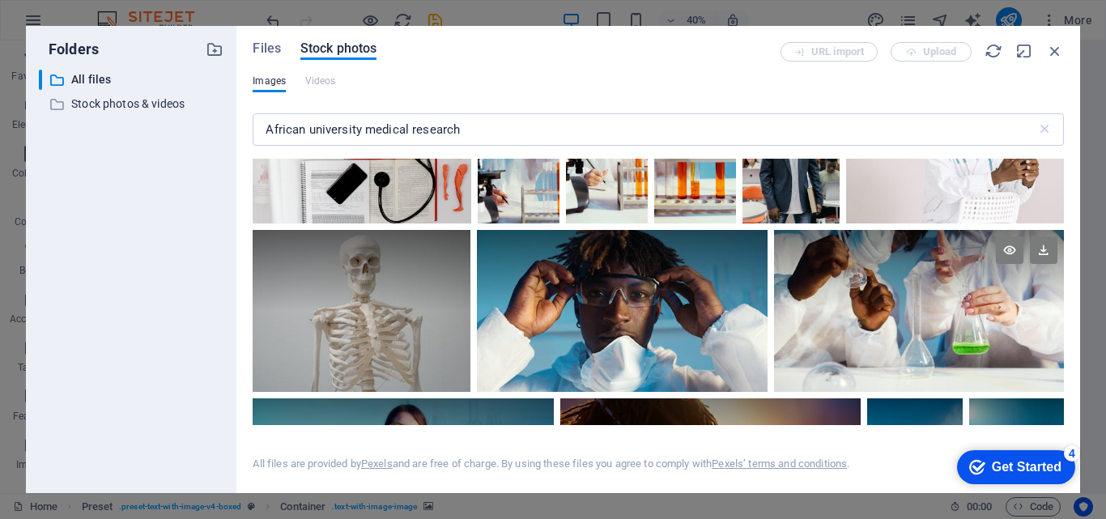
click at [951, 341] on div at bounding box center [919, 311] width 290 height 162
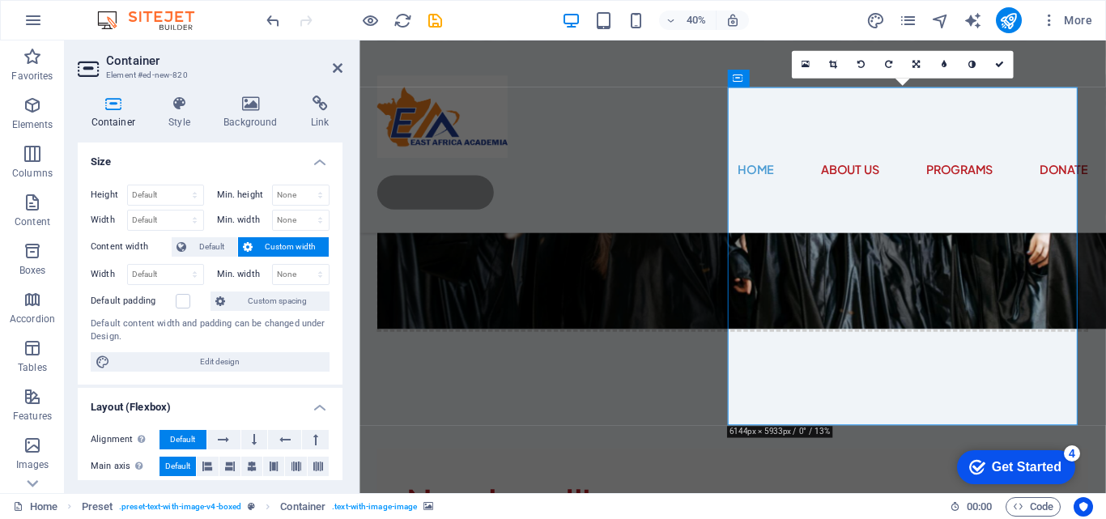
scroll to position [1499, 0]
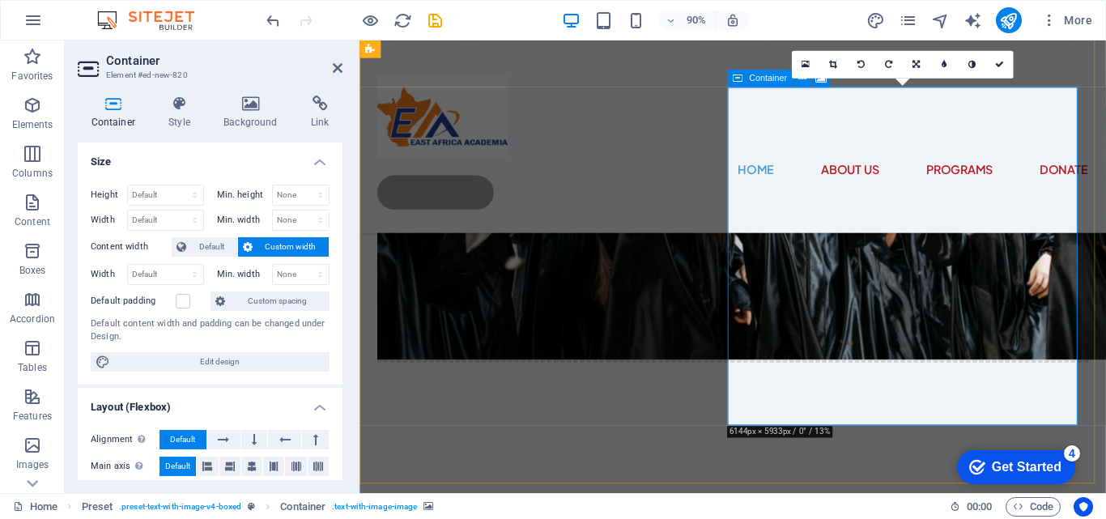
drag, startPoint x: 851, startPoint y: 207, endPoint x: 851, endPoint y: 197, distance: 10.5
click at [998, 64] on icon at bounding box center [999, 65] width 9 height 9
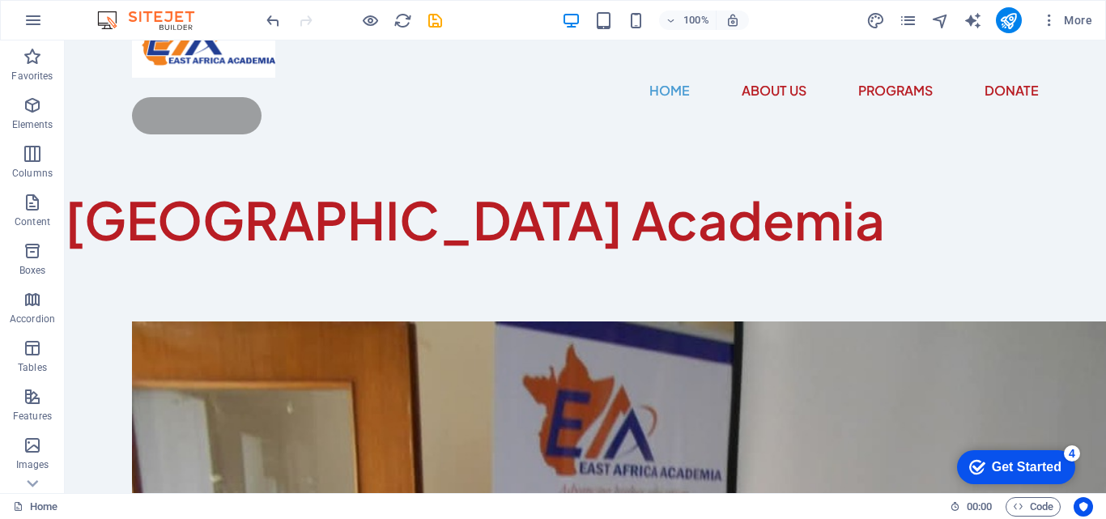
scroll to position [62, 0]
